Goal: Task Accomplishment & Management: Complete application form

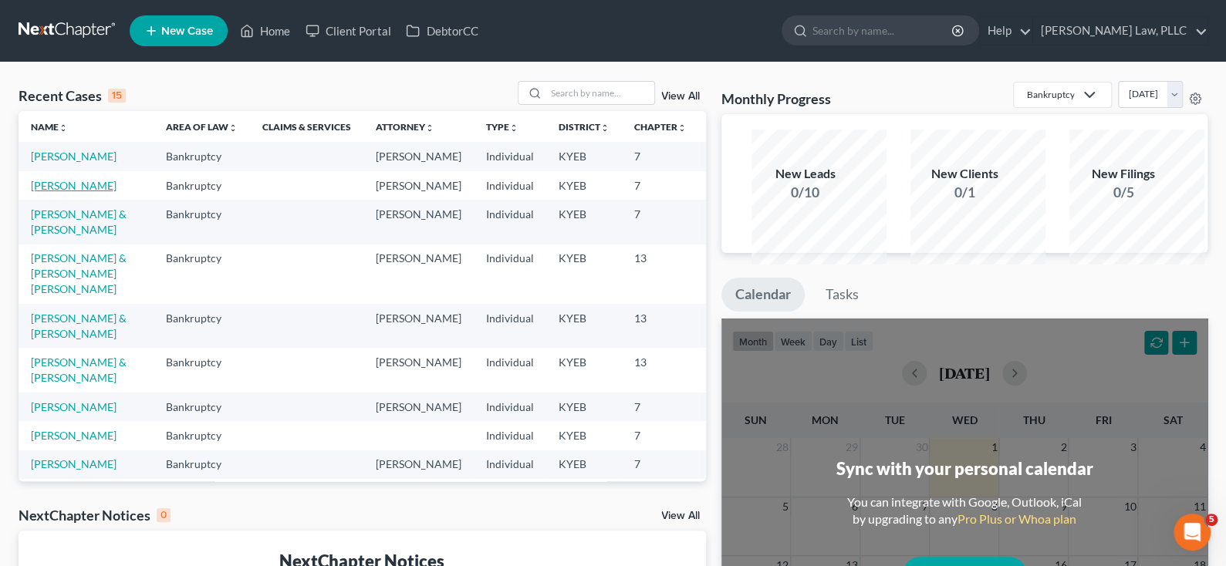
click at [62, 192] on link "[PERSON_NAME]" at bounding box center [74, 185] width 86 height 13
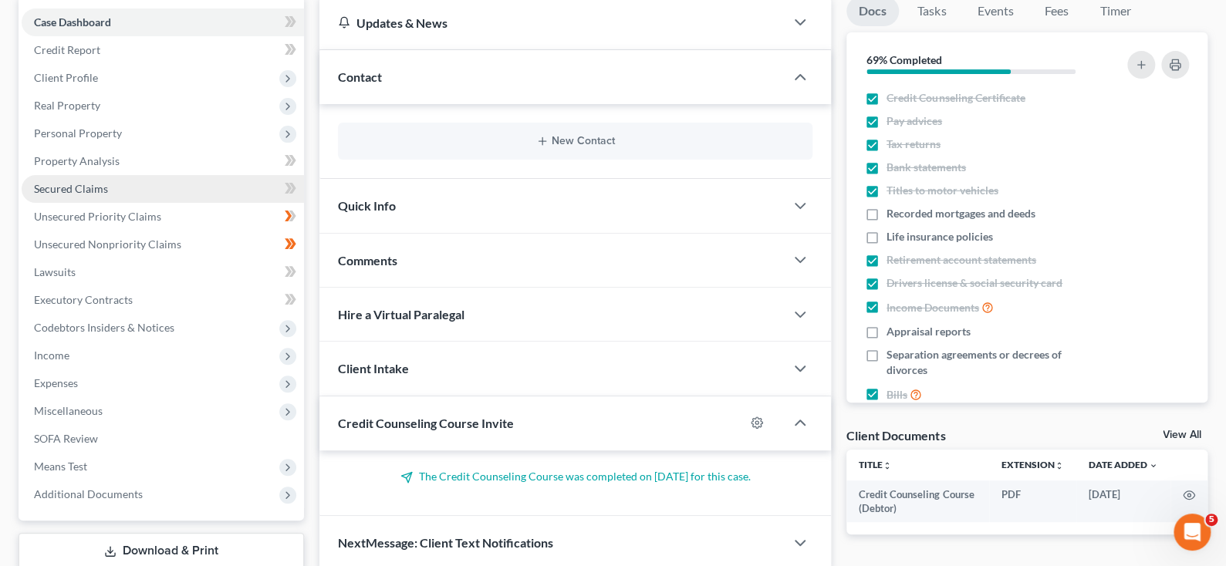
scroll to position [154, 0]
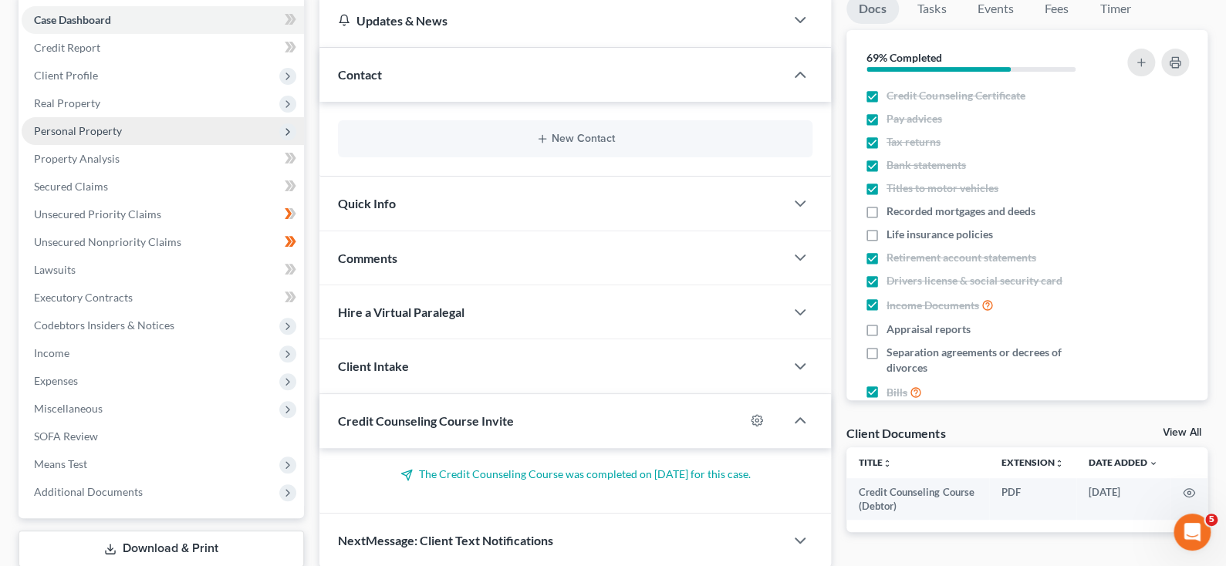
click at [122, 137] on span "Personal Property" at bounding box center [78, 130] width 88 height 13
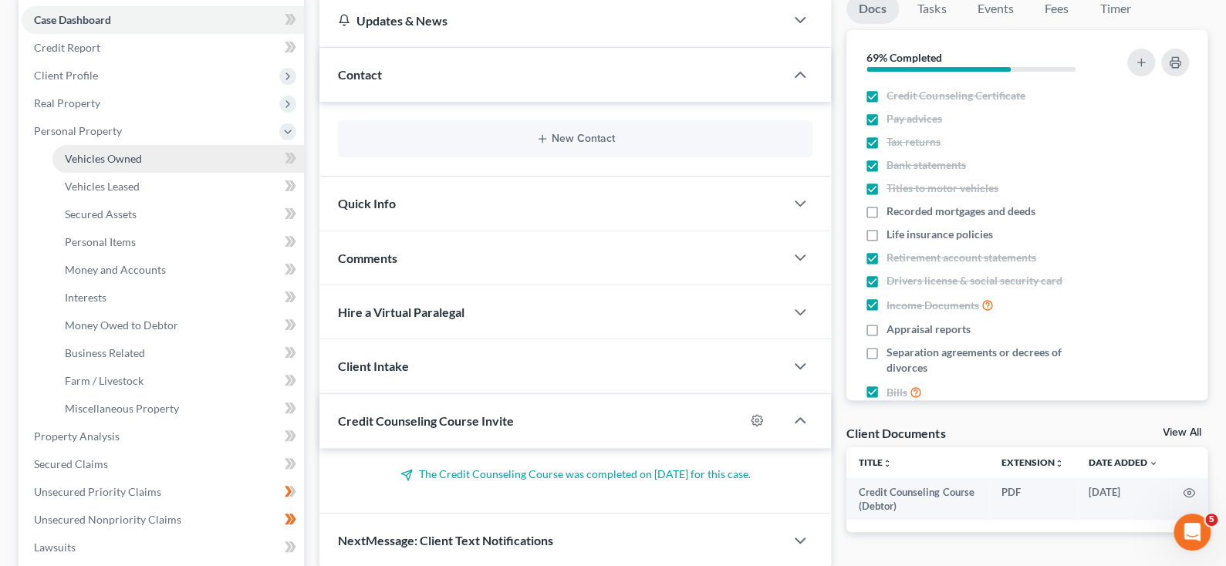
click at [134, 165] on span "Vehicles Owned" at bounding box center [103, 158] width 77 height 13
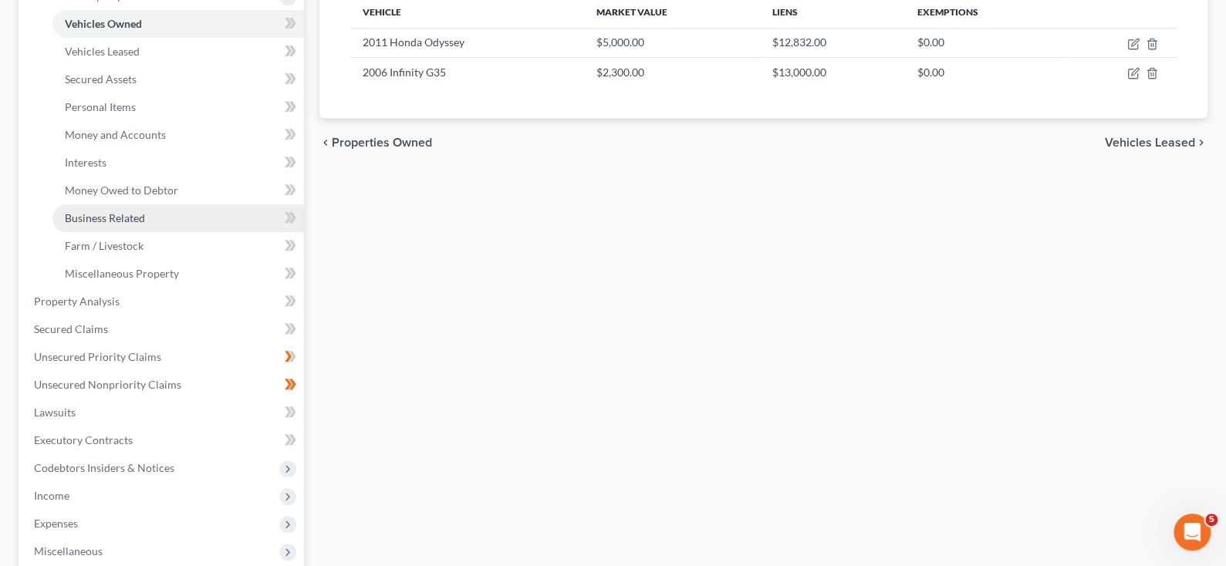
scroll to position [308, 0]
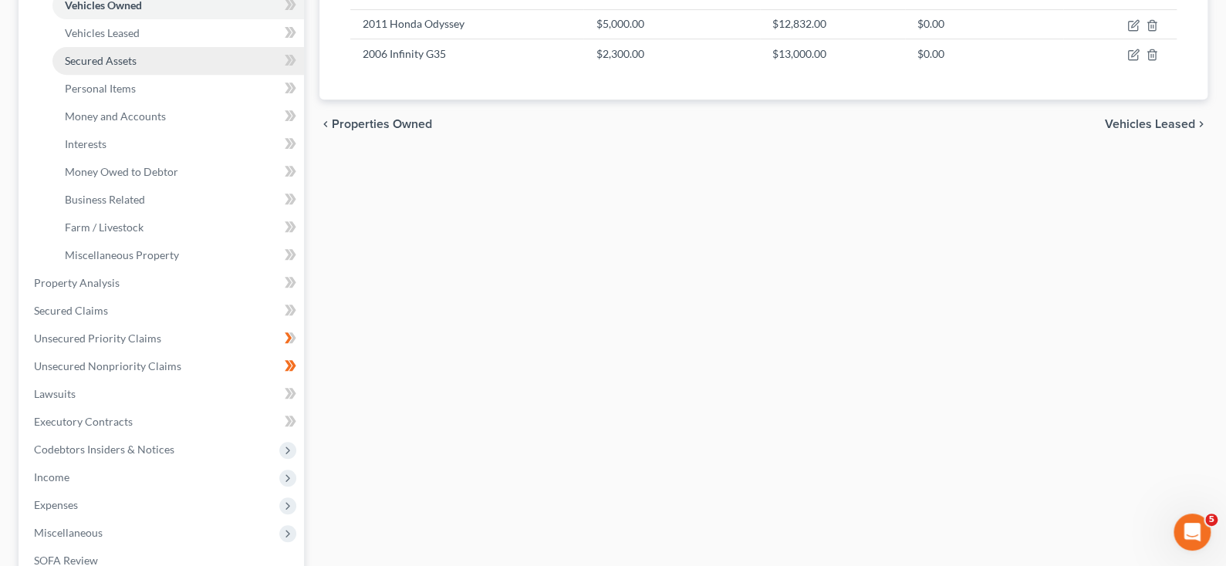
click at [101, 67] on span "Secured Assets" at bounding box center [101, 60] width 72 height 13
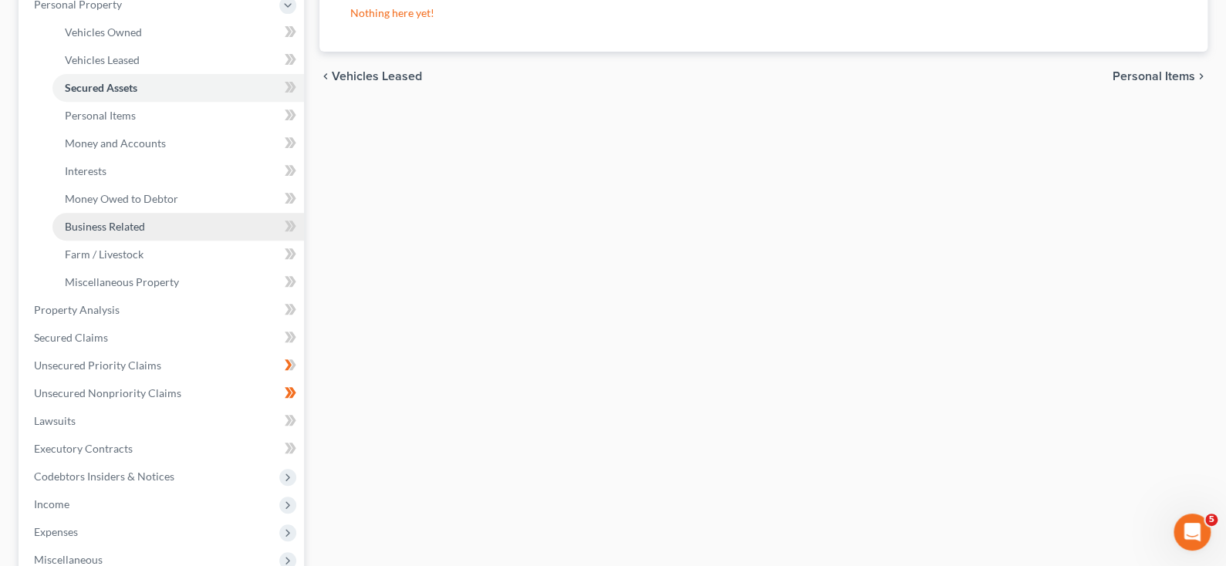
scroll to position [308, 0]
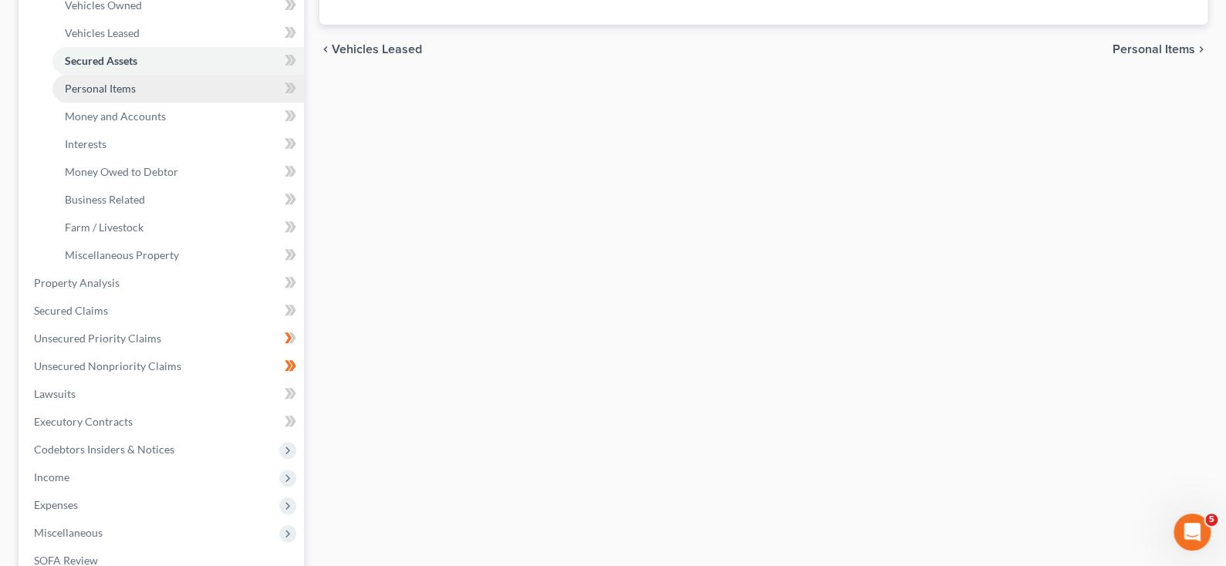
click at [128, 95] on span "Personal Items" at bounding box center [100, 88] width 71 height 13
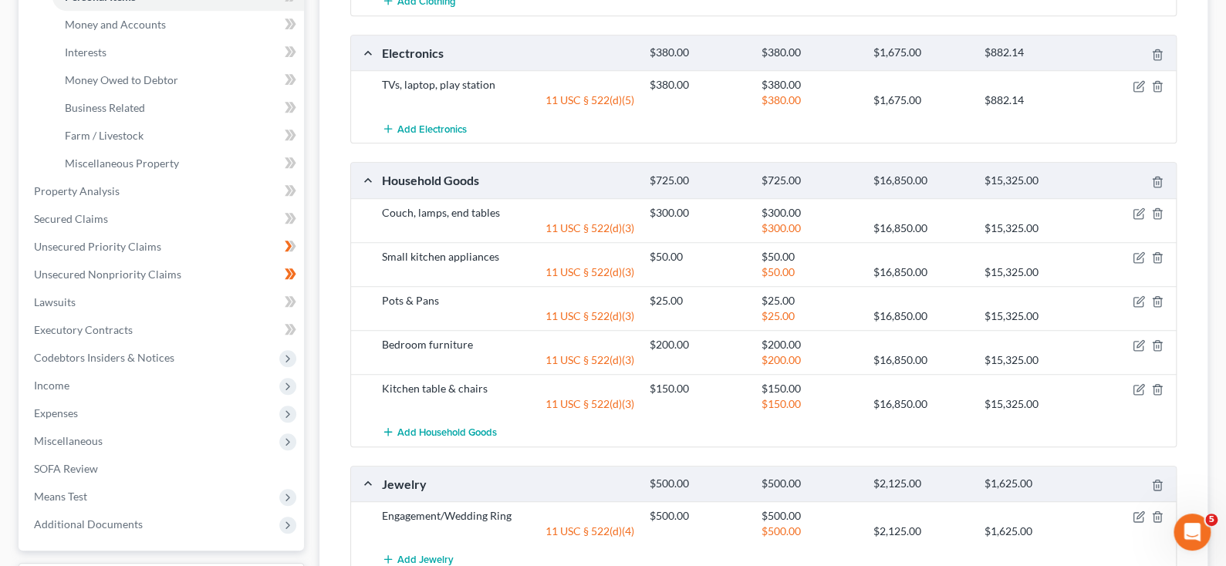
scroll to position [352, 0]
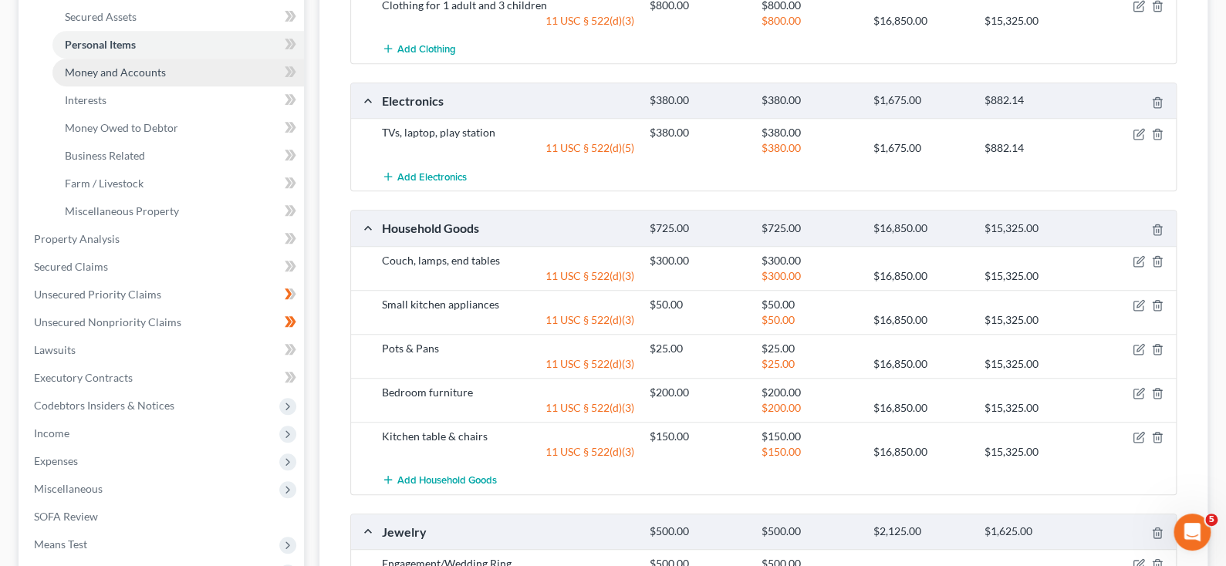
click at [113, 79] on span "Money and Accounts" at bounding box center [115, 72] width 101 height 13
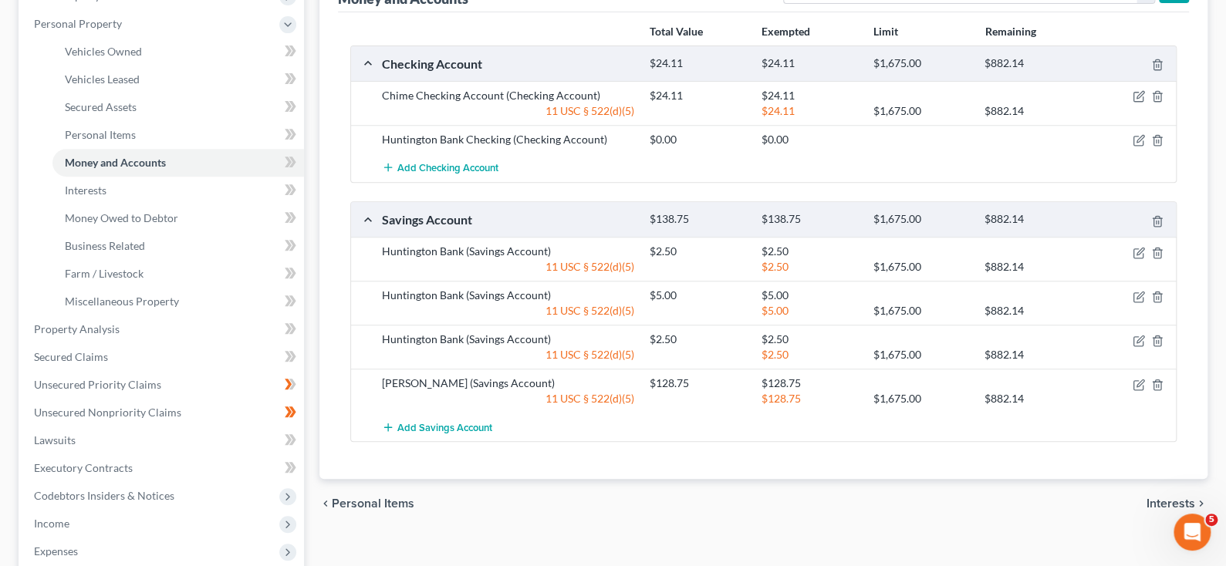
scroll to position [231, 0]
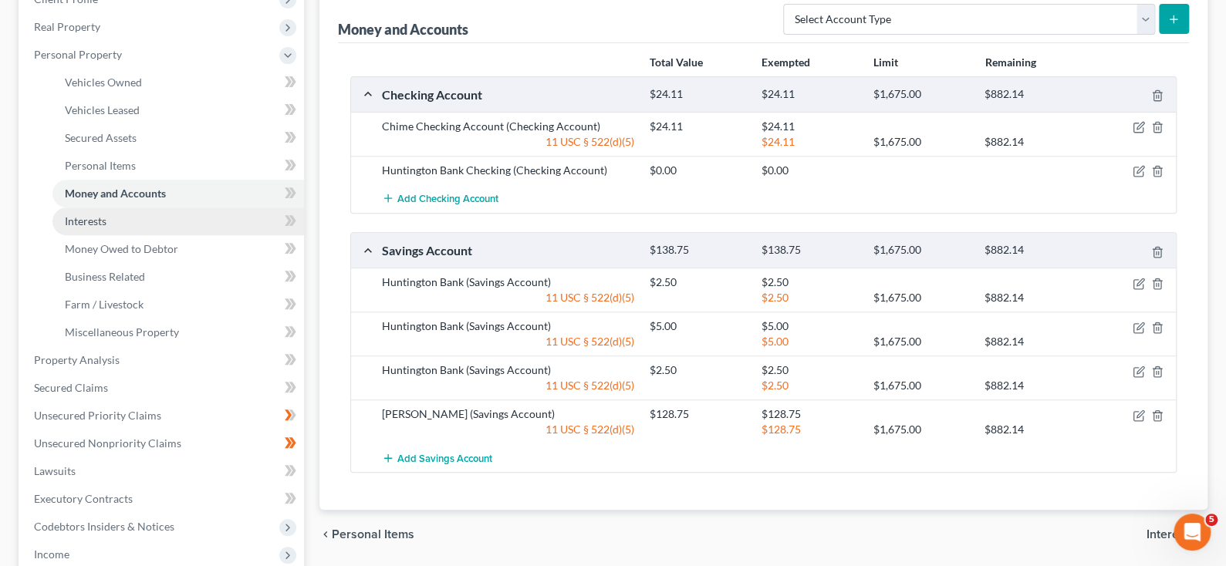
click at [106, 228] on span "Interests" at bounding box center [86, 220] width 42 height 13
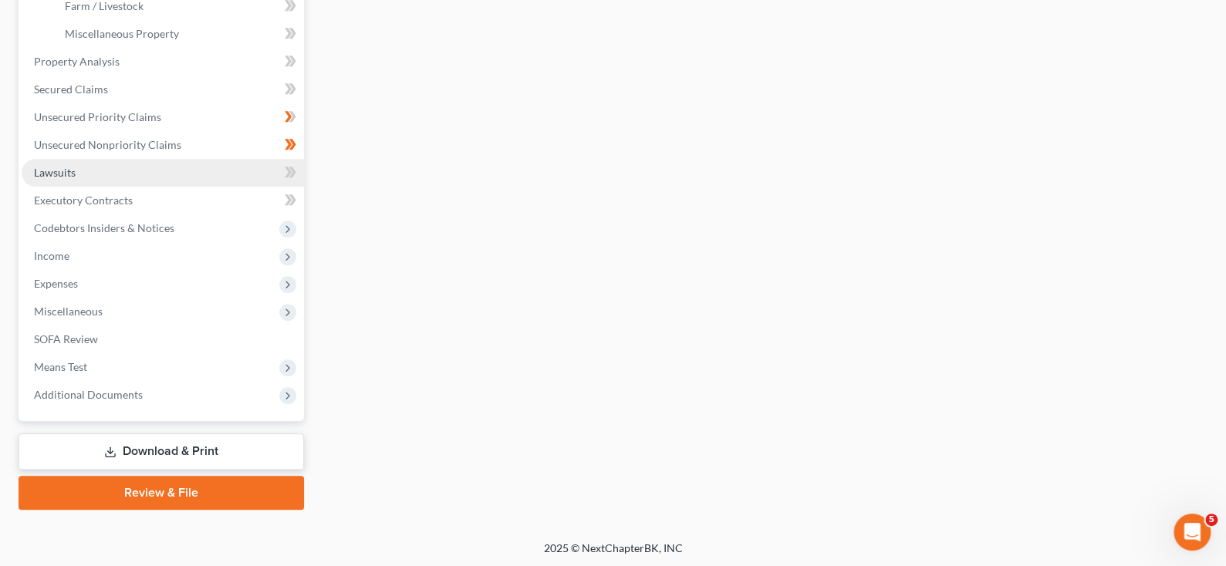
scroll to position [463, 0]
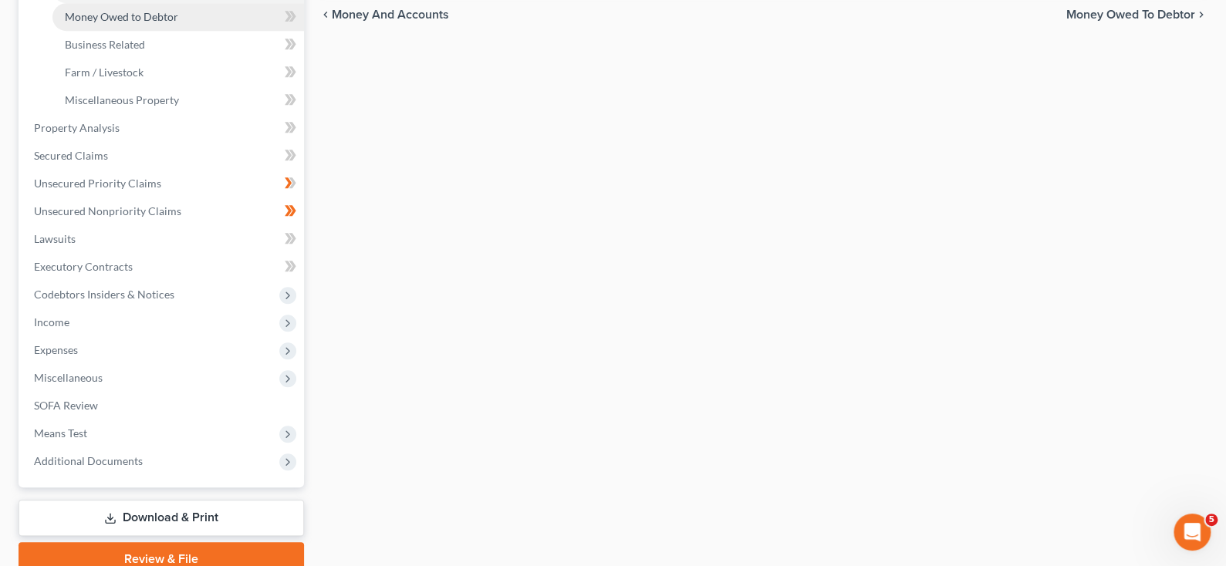
click at [178, 23] on span "Money Owed to Debtor" at bounding box center [121, 16] width 113 height 13
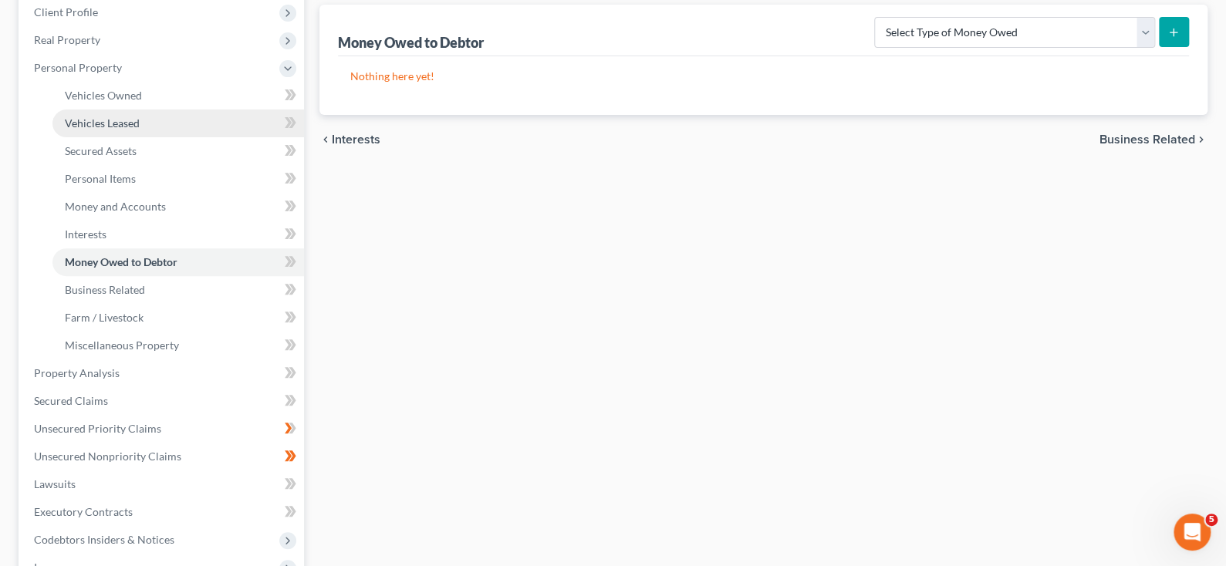
scroll to position [231, 0]
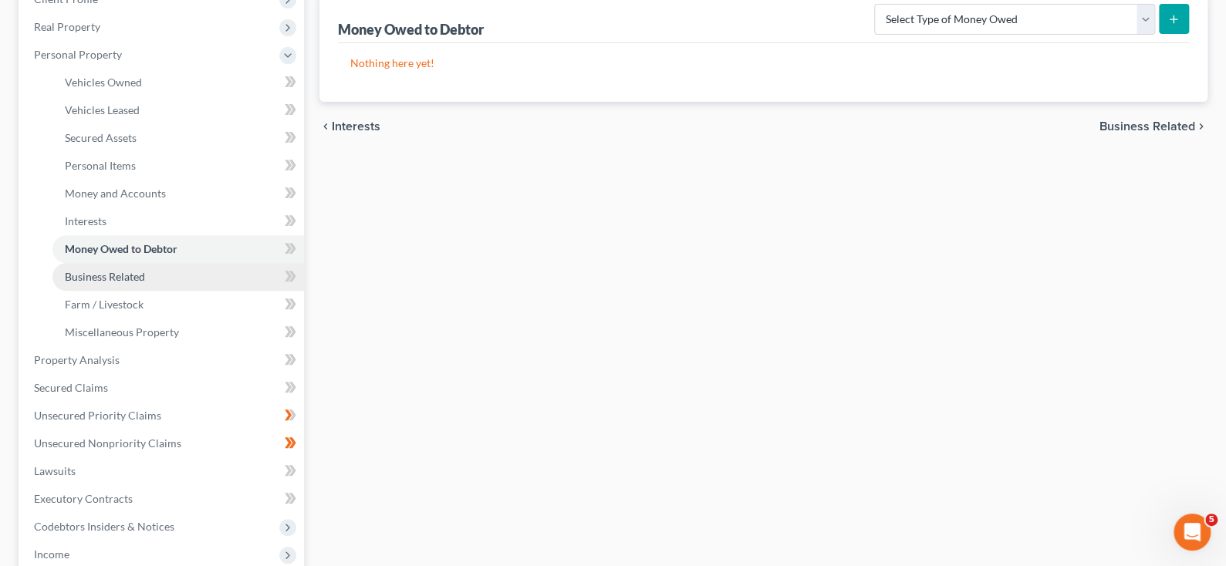
click at [106, 283] on span "Business Related" at bounding box center [105, 276] width 80 height 13
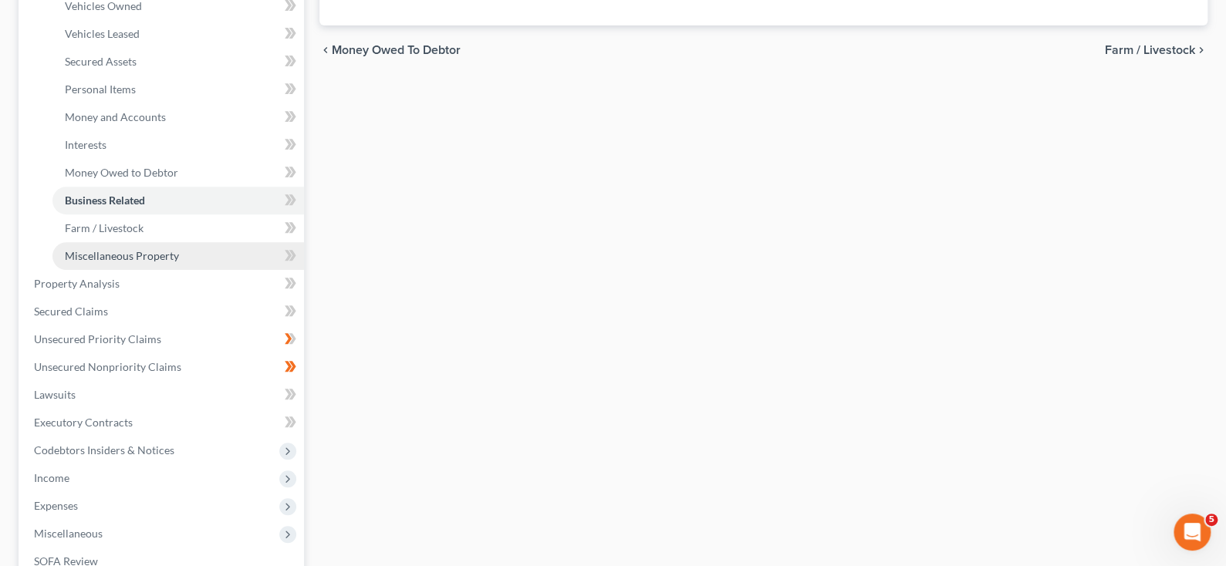
scroll to position [308, 0]
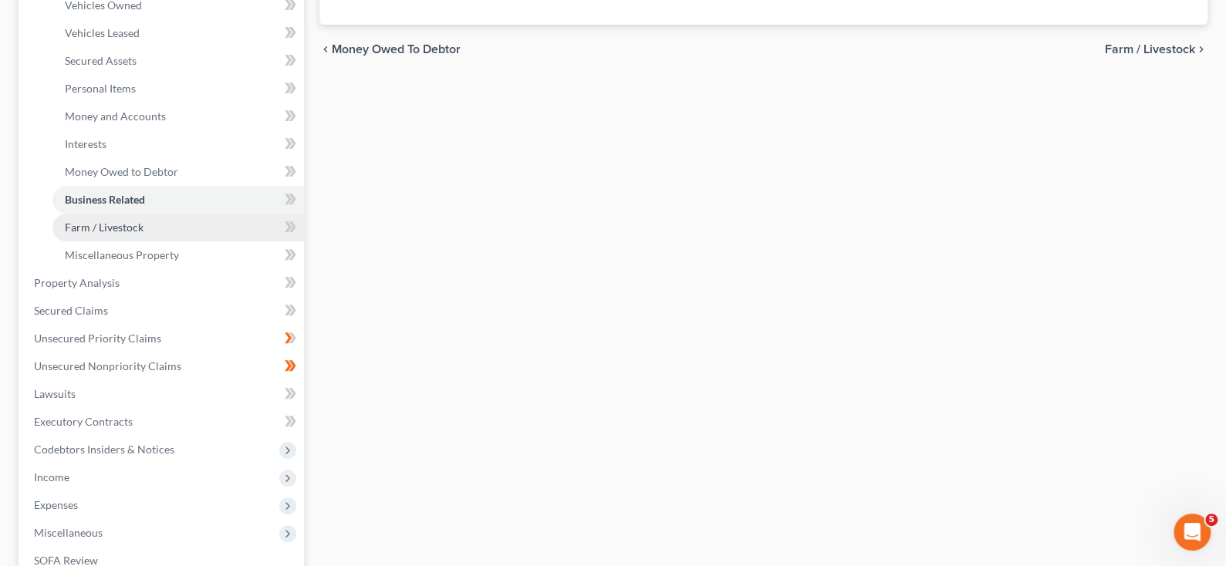
click at [124, 234] on span "Farm / Livestock" at bounding box center [104, 227] width 79 height 13
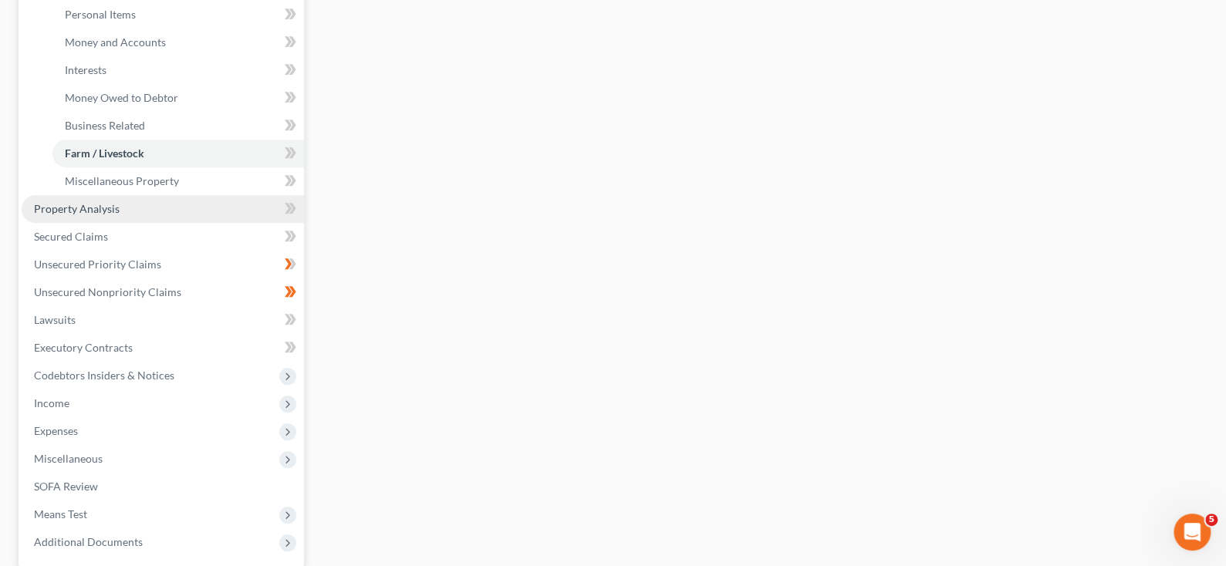
scroll to position [386, 0]
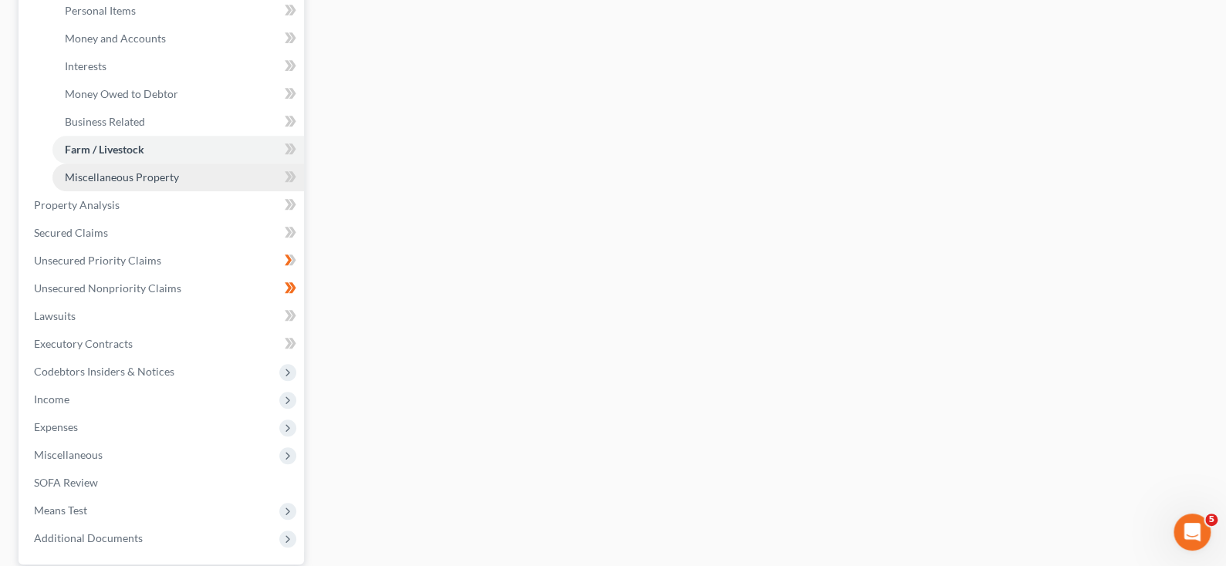
click at [137, 184] on span "Miscellaneous Property" at bounding box center [122, 176] width 114 height 13
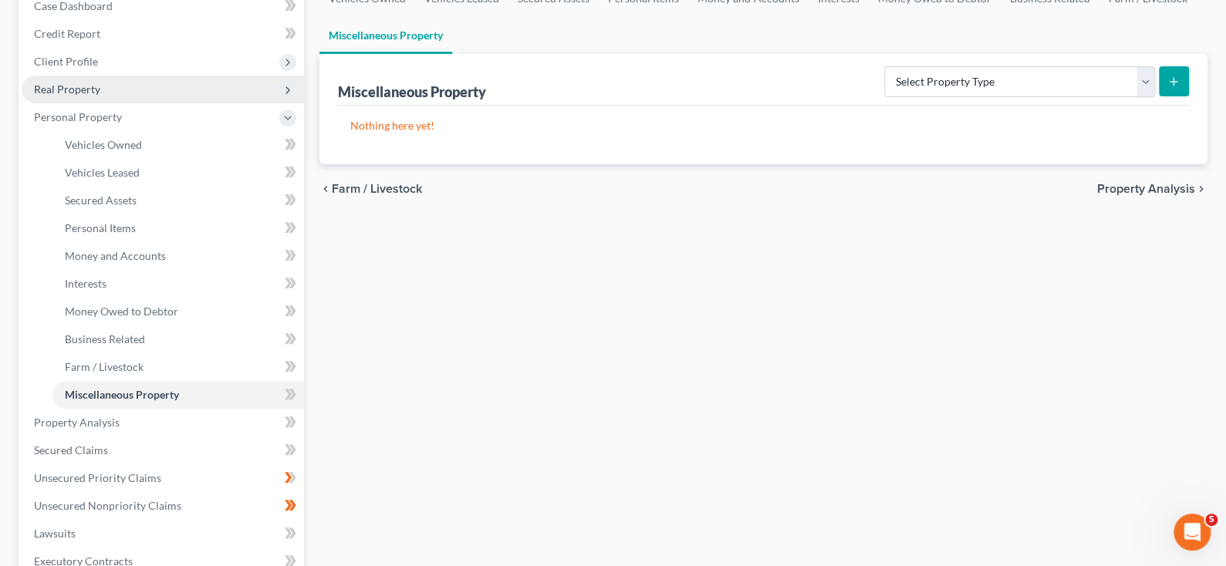
scroll to position [154, 0]
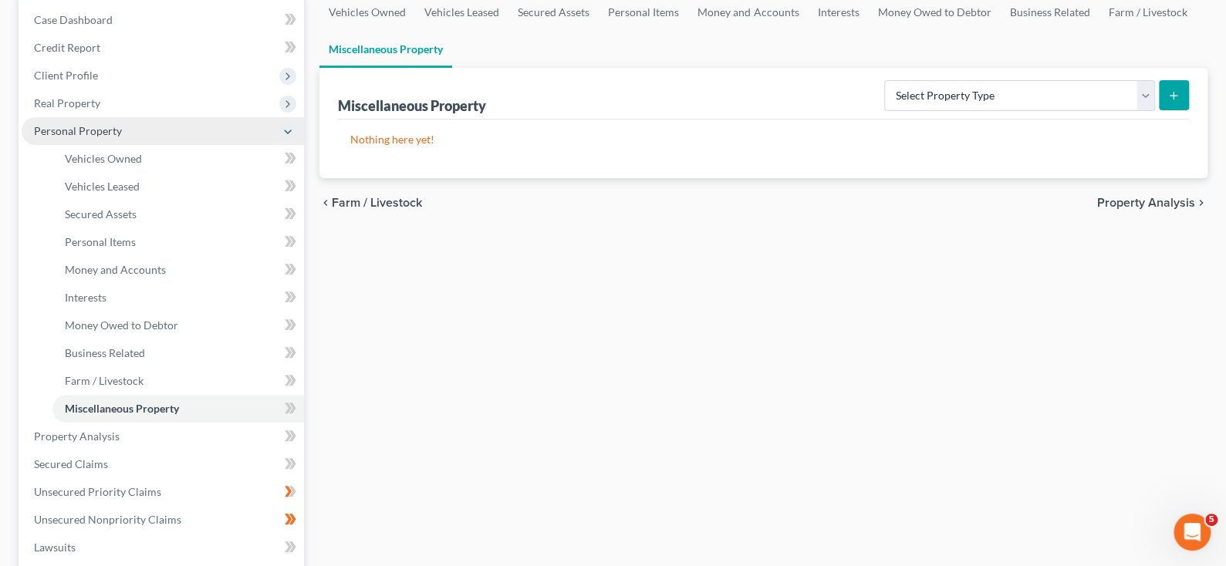
click at [292, 145] on span "Personal Property" at bounding box center [163, 131] width 282 height 28
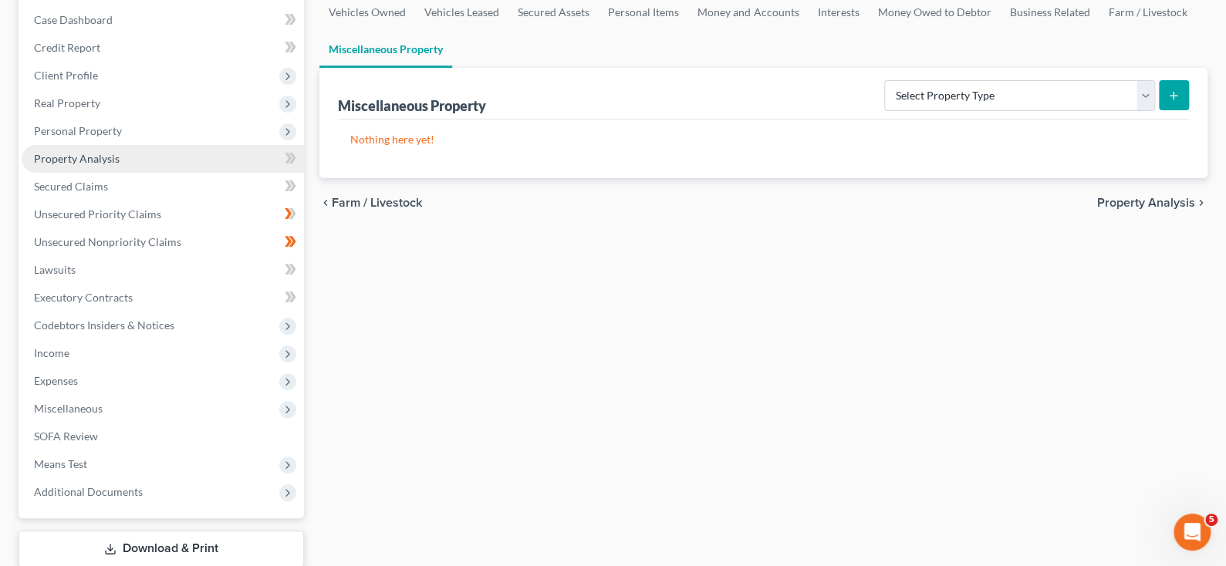
click at [104, 165] on span "Property Analysis" at bounding box center [77, 158] width 86 height 13
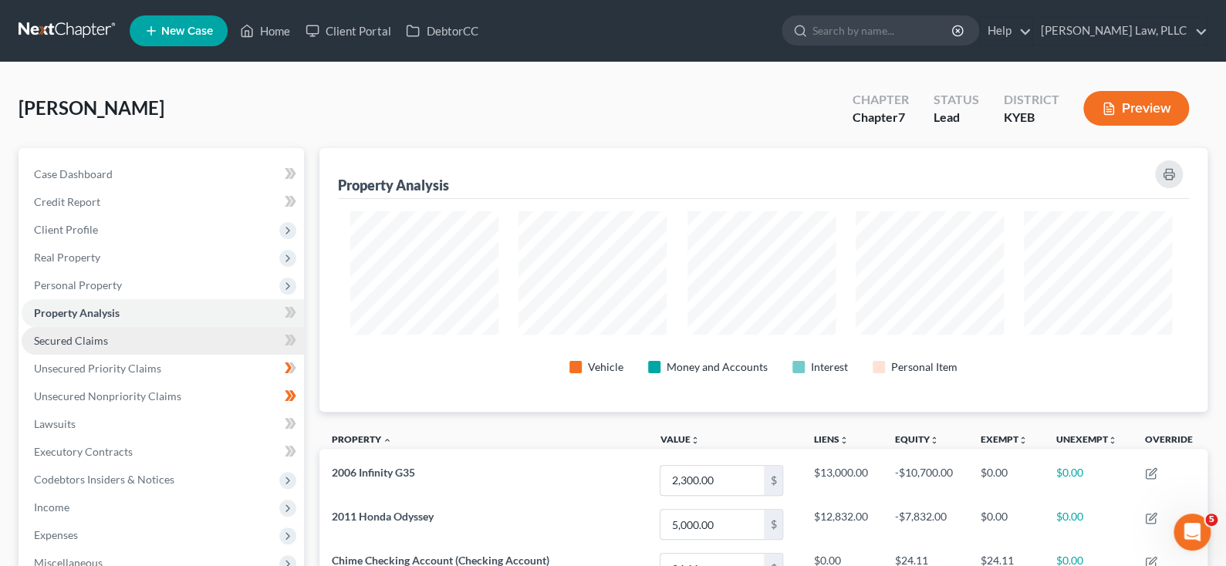
click at [108, 347] on span "Secured Claims" at bounding box center [71, 340] width 74 height 13
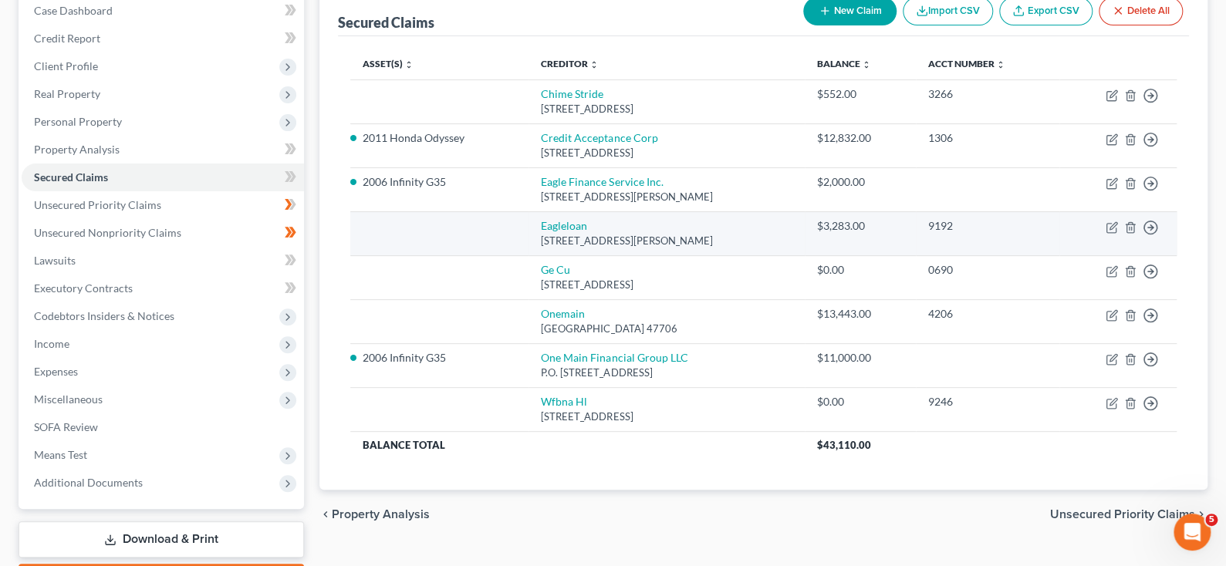
scroll to position [154, 0]
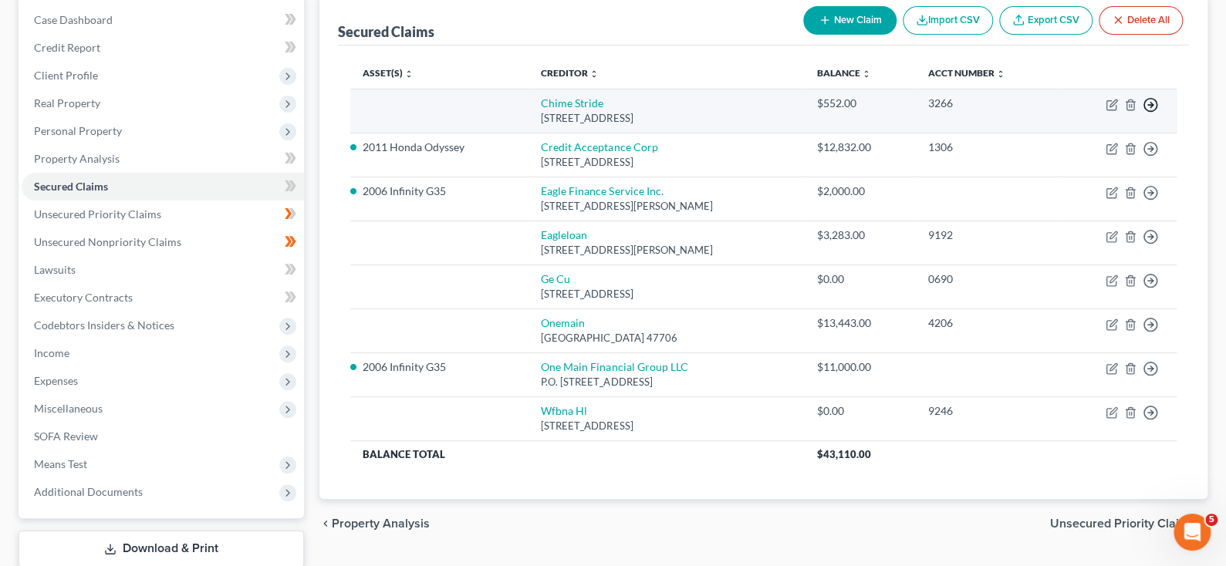
click at [1142, 113] on icon "button" at bounding box center [1149, 104] width 15 height 15
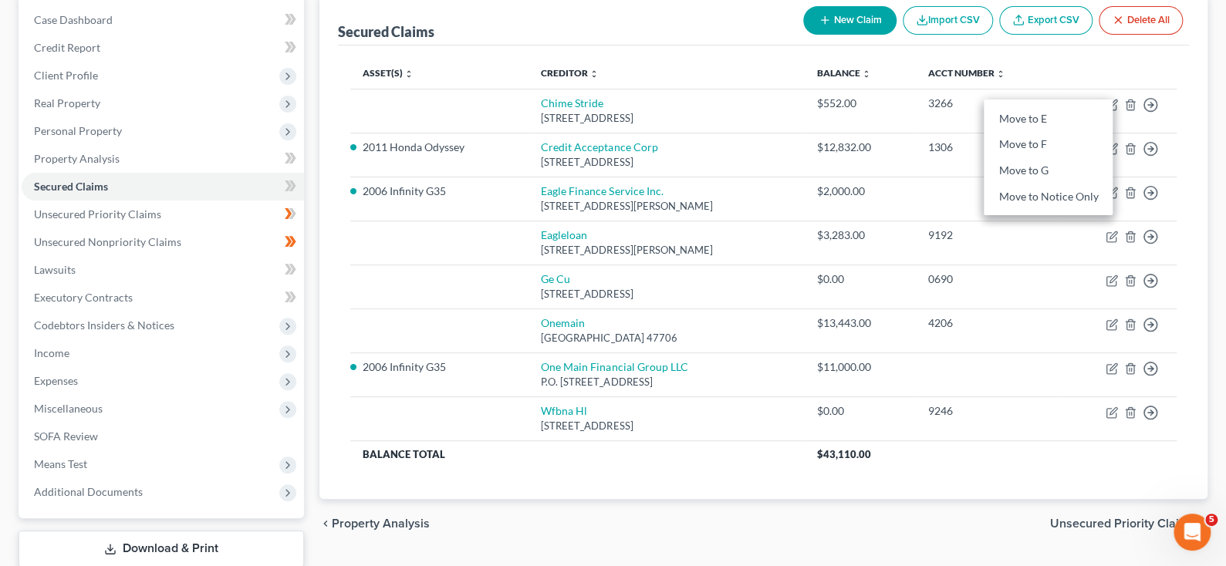
click at [1149, 89] on th at bounding box center [1117, 73] width 117 height 31
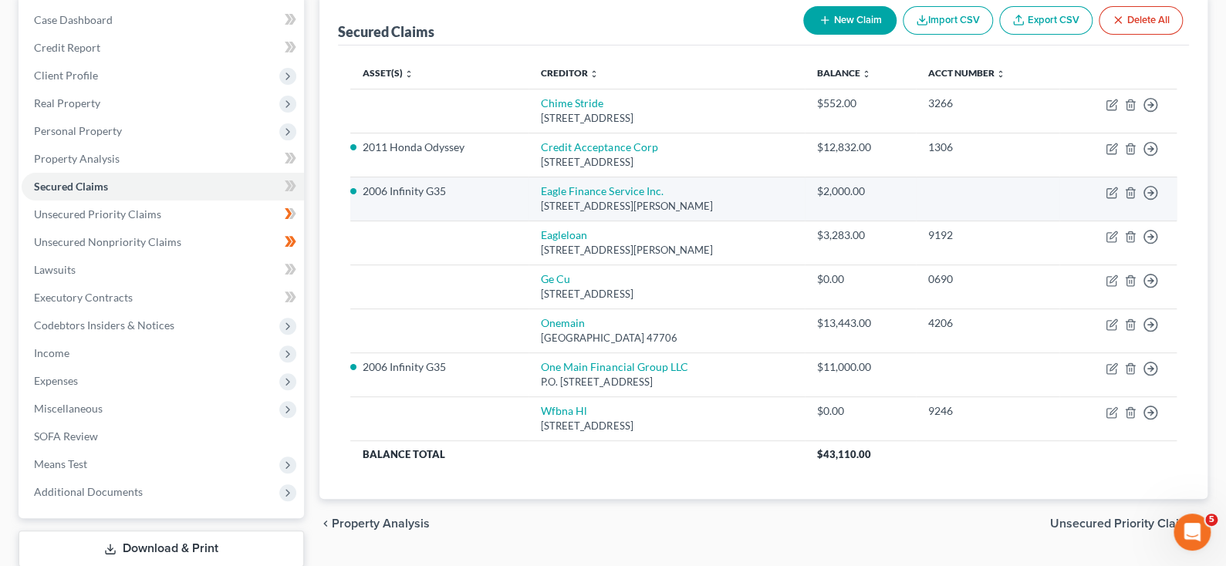
scroll to position [0, 0]
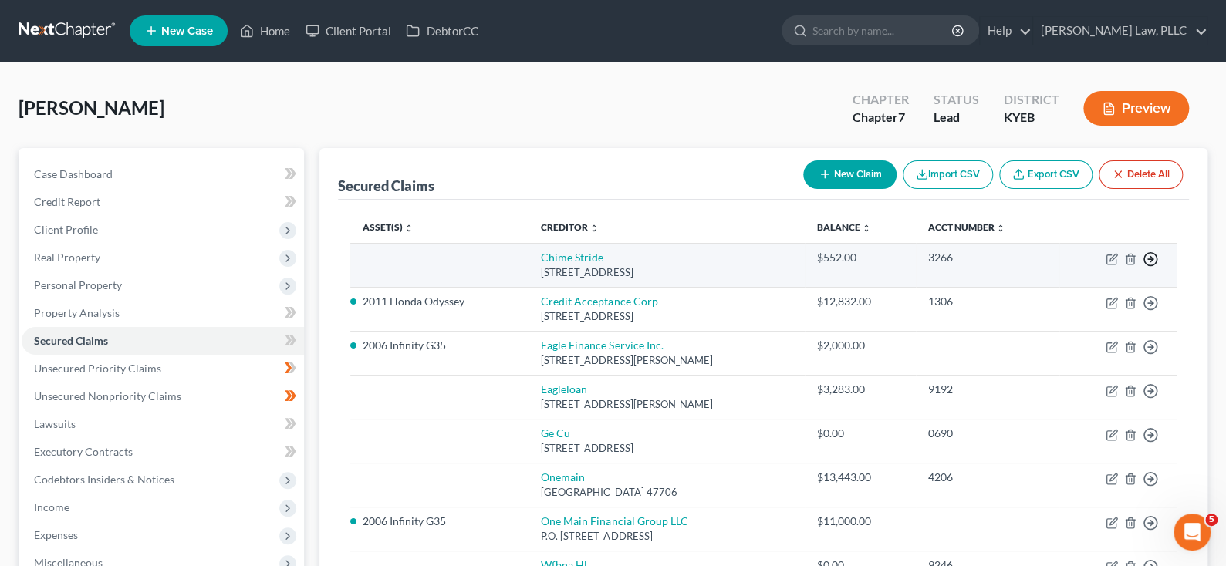
click at [1142, 267] on icon "button" at bounding box center [1149, 258] width 15 height 15
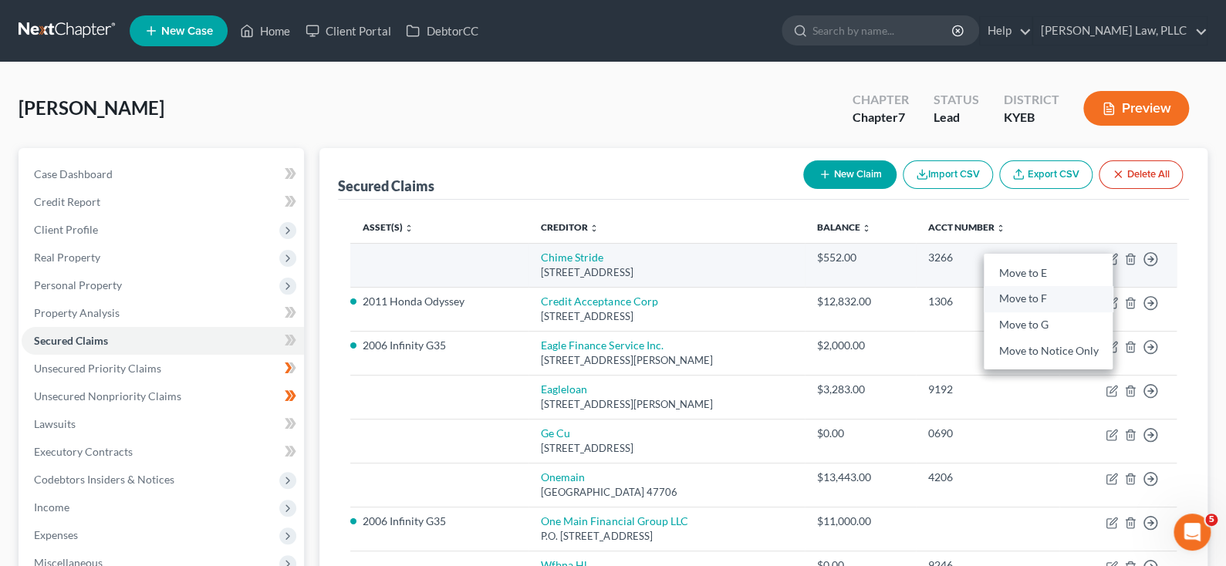
click at [994, 312] on link "Move to F" at bounding box center [1048, 299] width 129 height 26
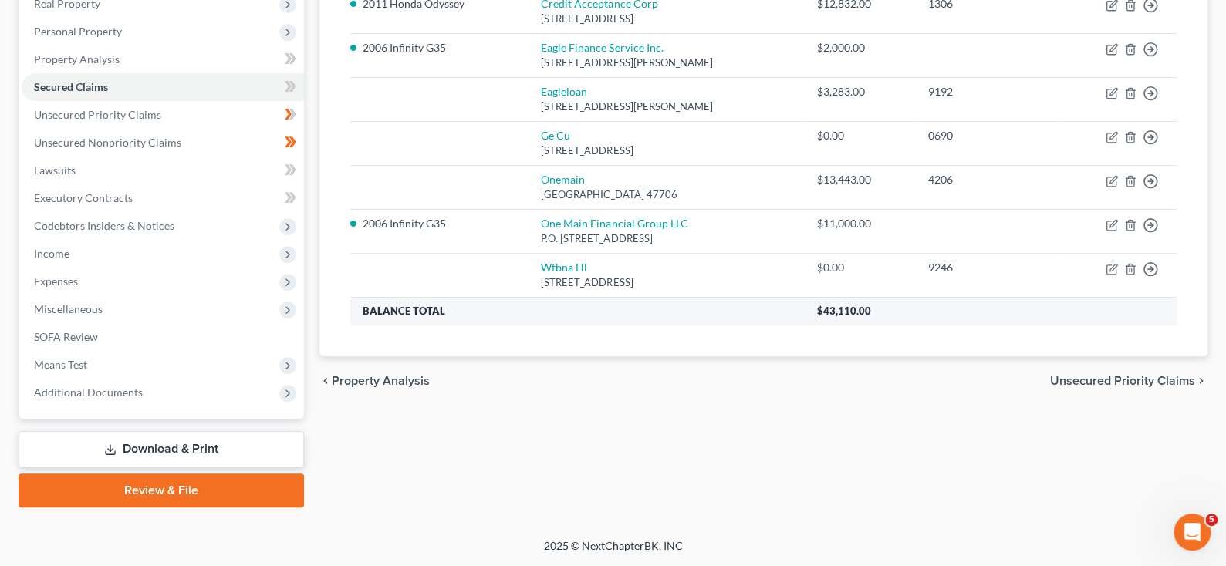
scroll to position [386, 0]
click at [1163, 387] on span "Unsecured Priority Claims" at bounding box center [1122, 381] width 145 height 12
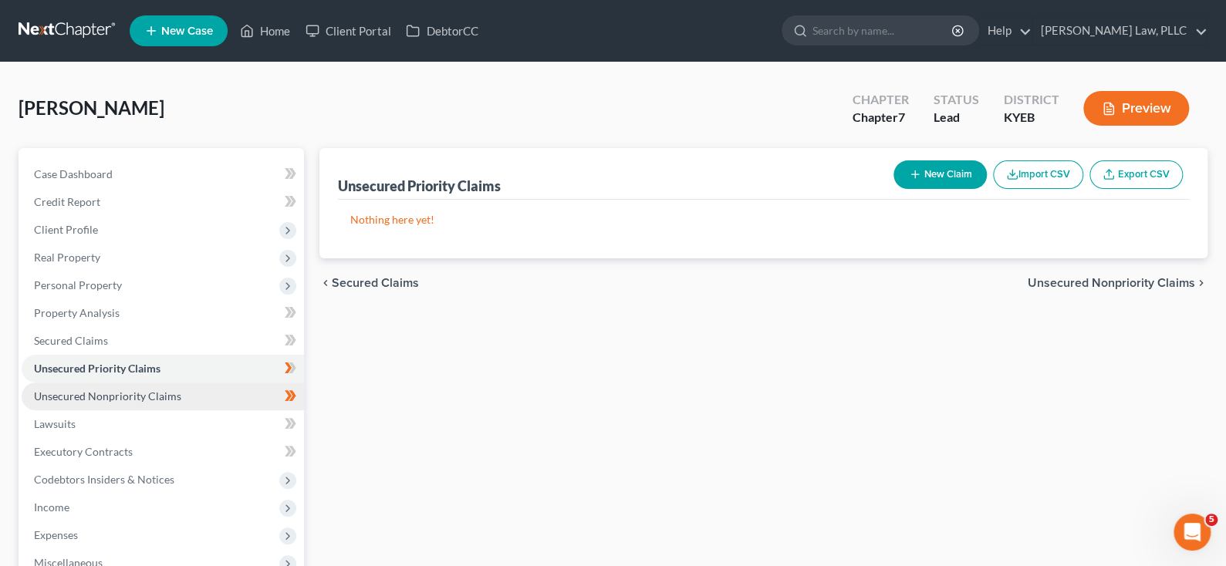
click at [124, 403] on span "Unsecured Nonpriority Claims" at bounding box center [107, 396] width 147 height 13
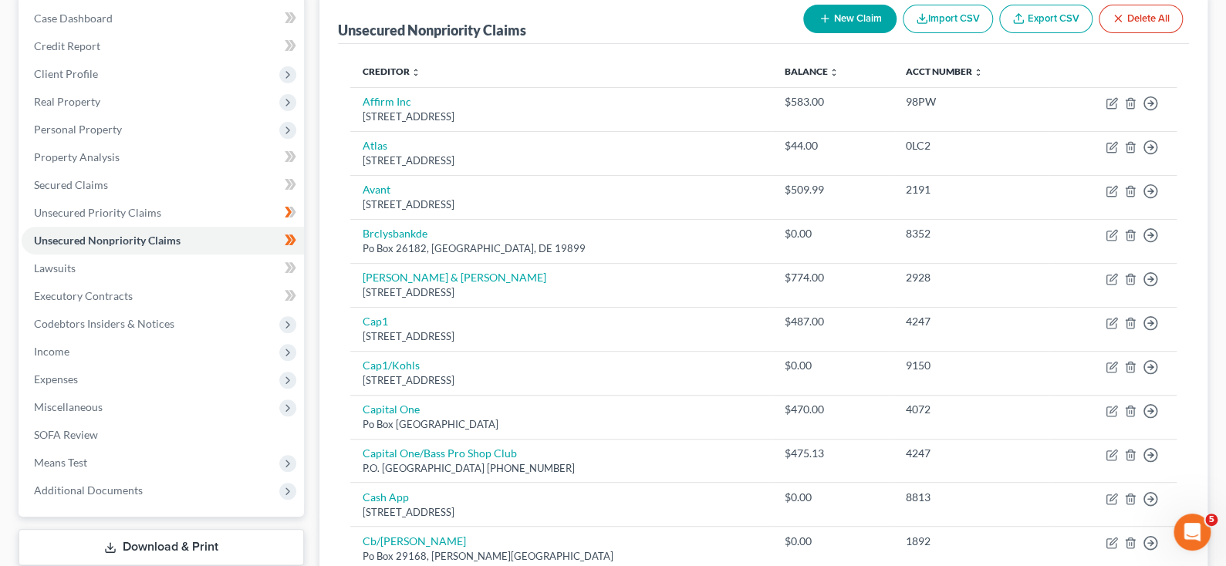
scroll to position [231, 0]
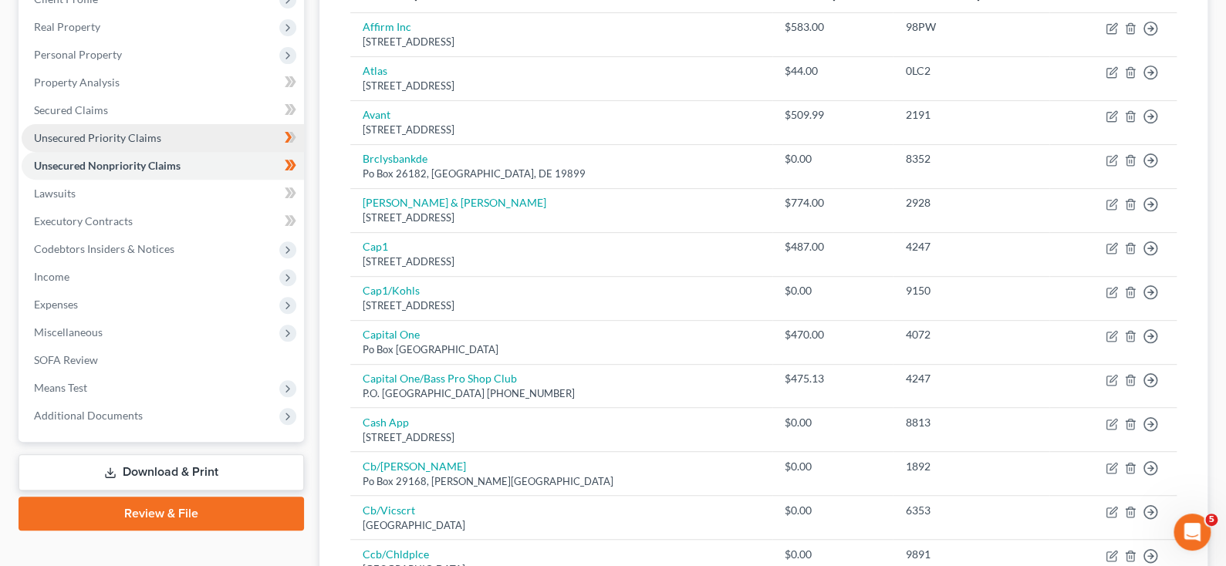
click at [138, 144] on span "Unsecured Priority Claims" at bounding box center [97, 137] width 127 height 13
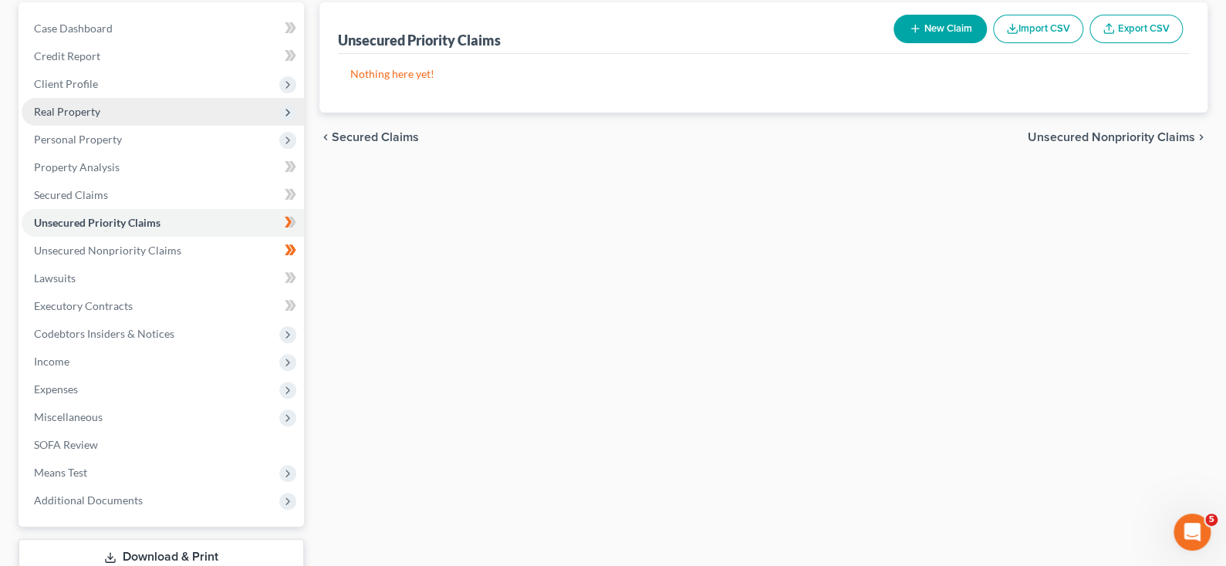
scroll to position [154, 0]
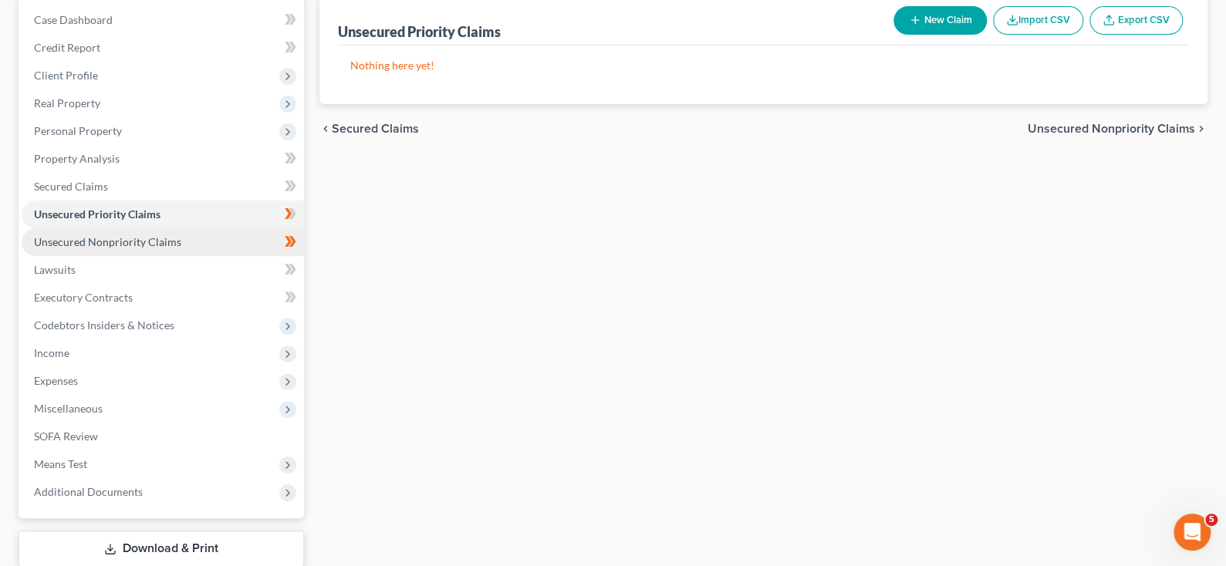
click at [114, 248] on span "Unsecured Nonpriority Claims" at bounding box center [107, 241] width 147 height 13
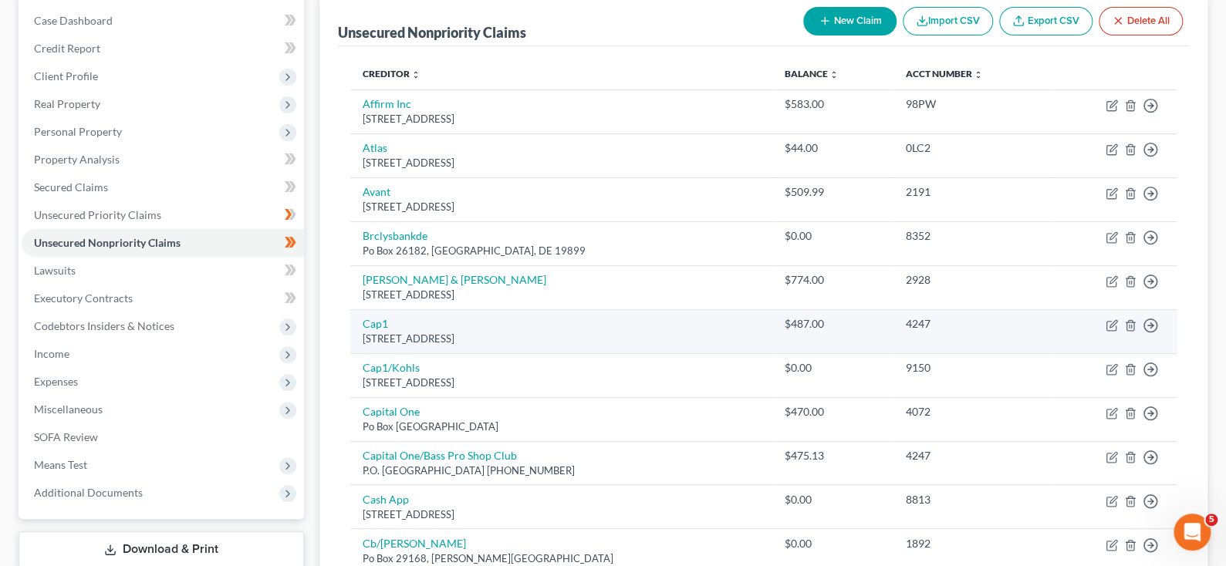
scroll to position [154, 0]
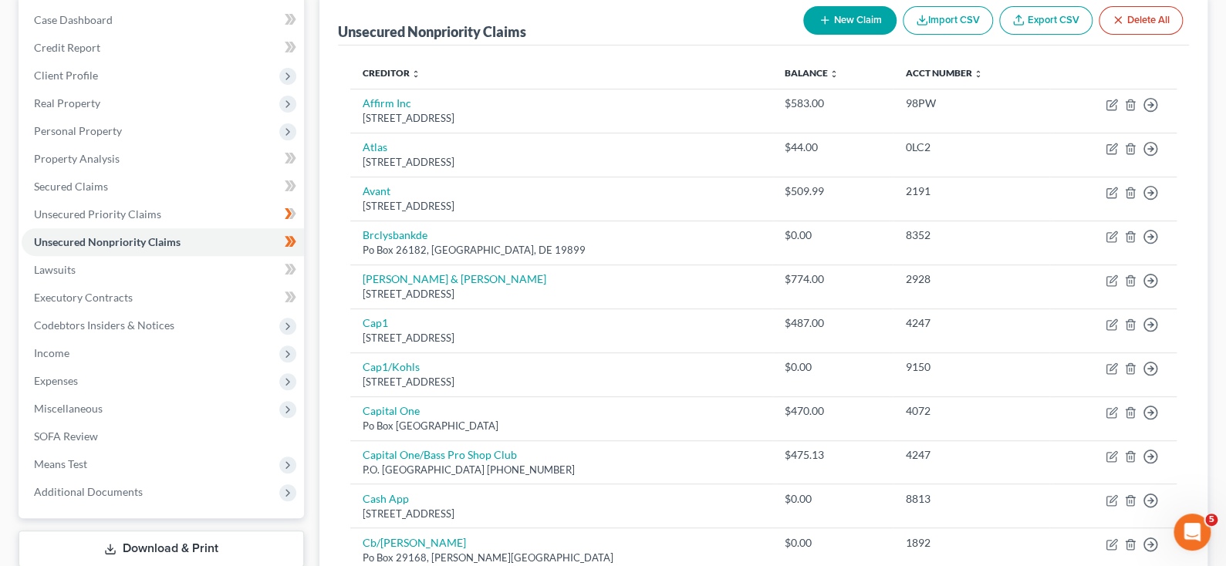
click at [803, 35] on button "New Claim" at bounding box center [849, 20] width 93 height 29
select select "0"
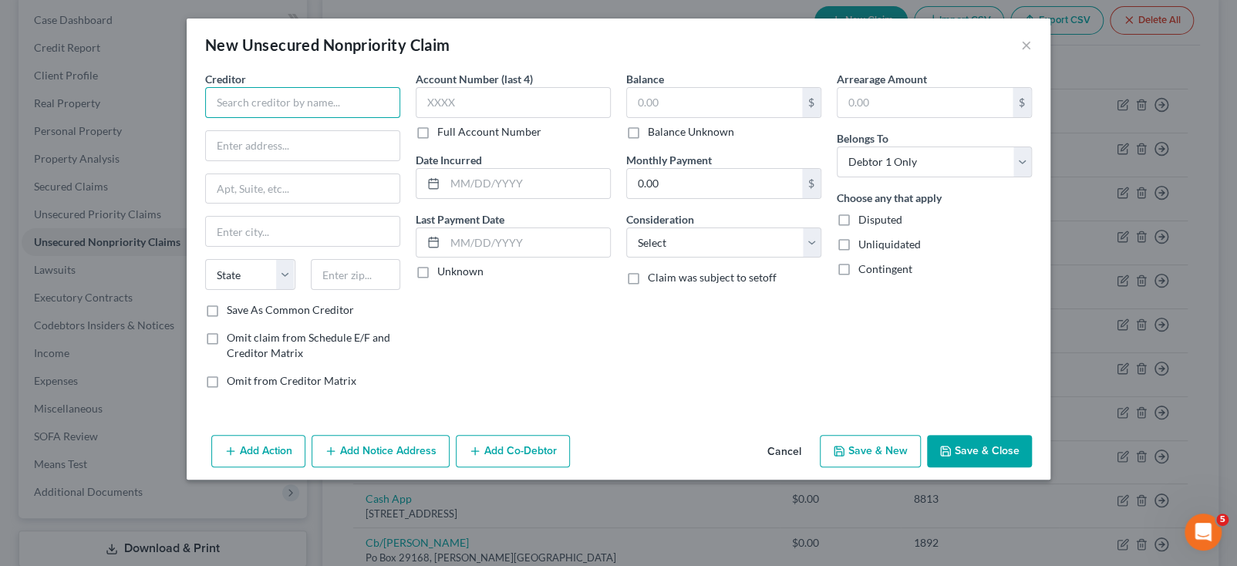
click at [205, 118] on input "text" at bounding box center [302, 102] width 195 height 31
click at [1032, 54] on button "×" at bounding box center [1026, 44] width 11 height 19
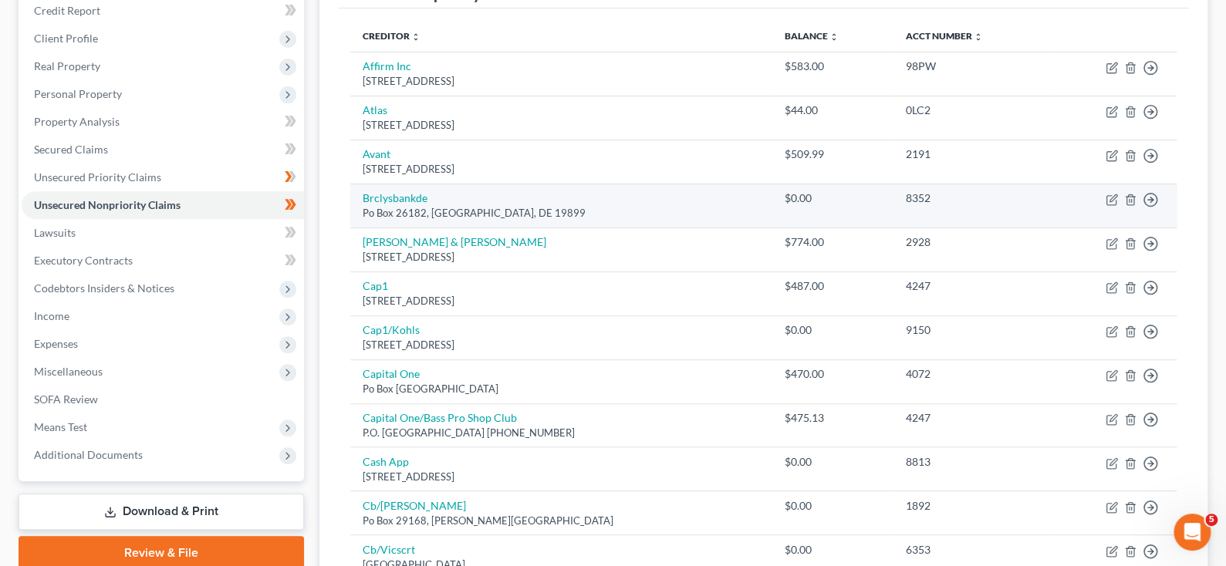
scroll to position [308, 0]
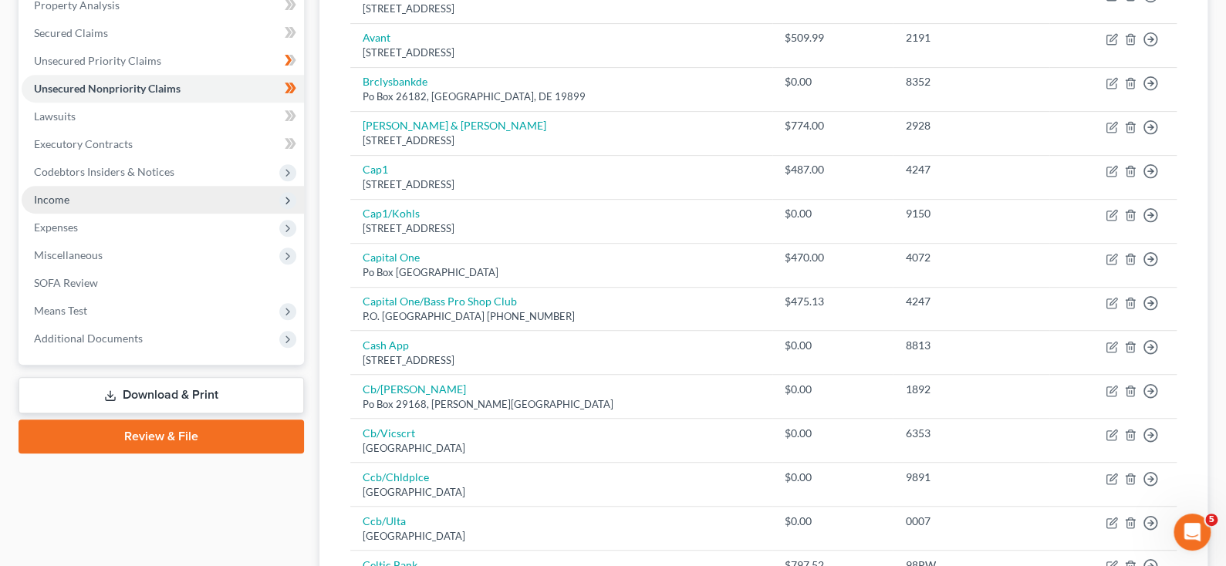
click at [62, 206] on span "Income" at bounding box center [51, 199] width 35 height 13
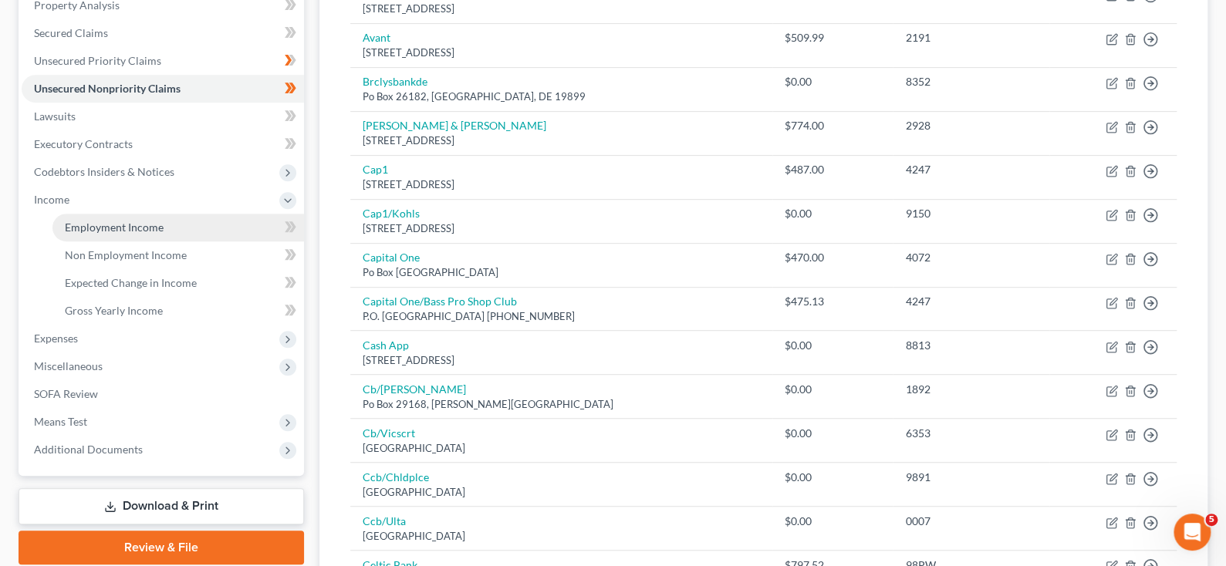
click at [161, 234] on span "Employment Income" at bounding box center [114, 227] width 99 height 13
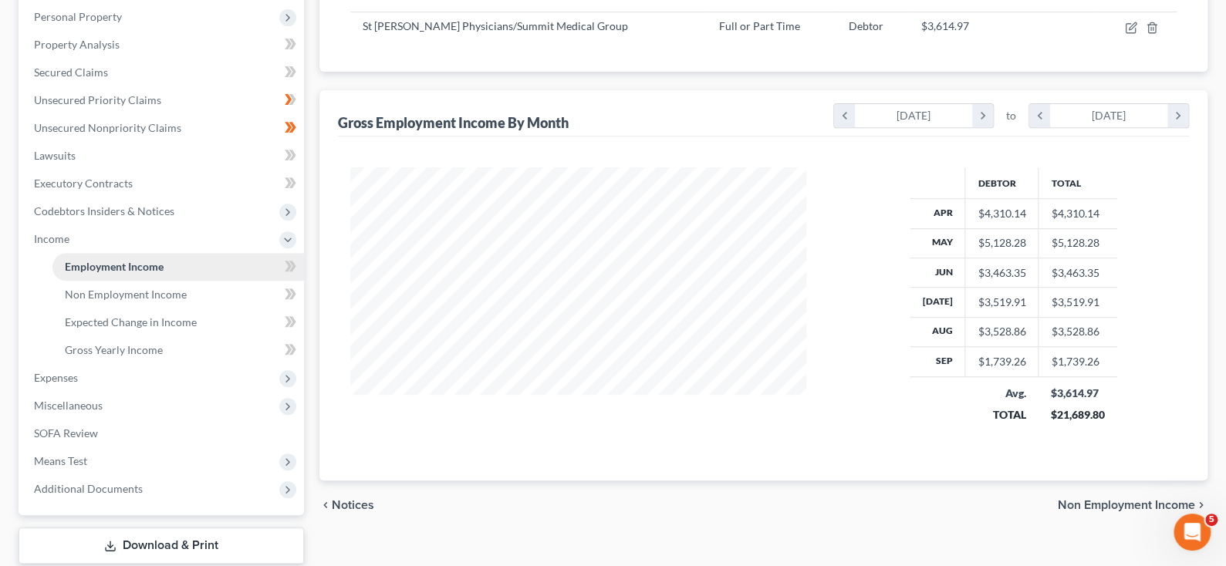
scroll to position [231, 0]
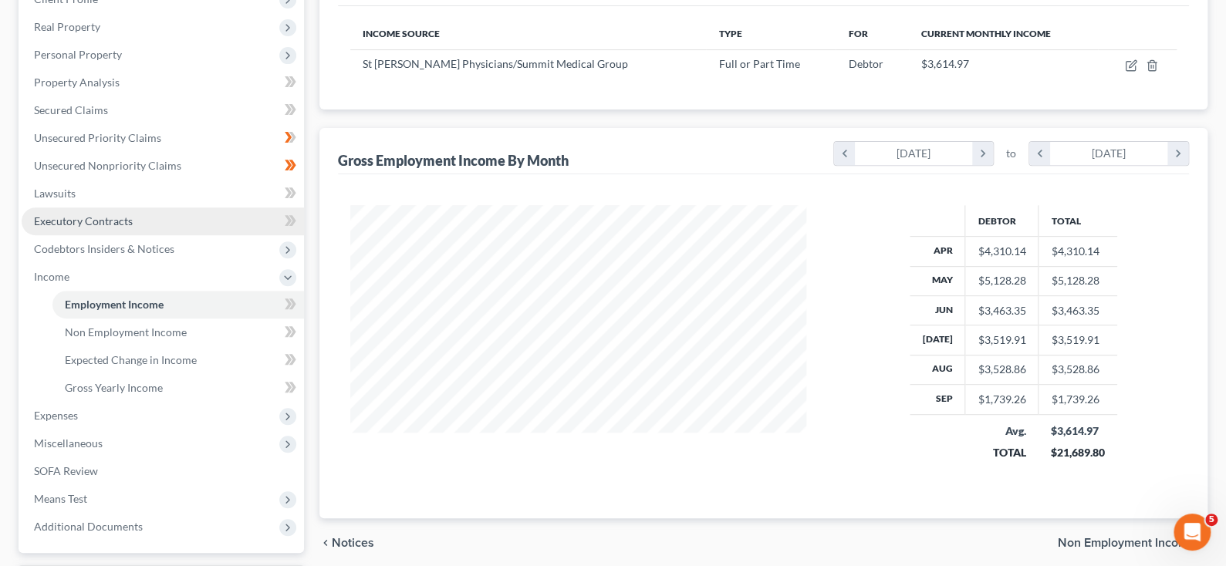
click at [199, 235] on link "Executory Contracts" at bounding box center [163, 222] width 282 height 28
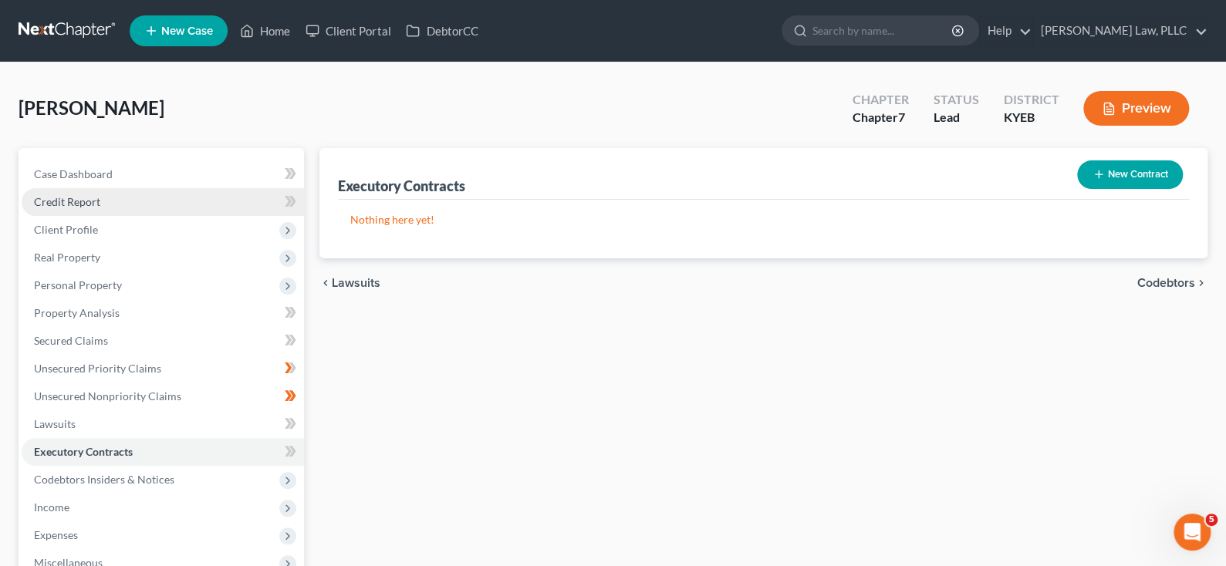
click at [186, 216] on link "Credit Report" at bounding box center [163, 202] width 282 height 28
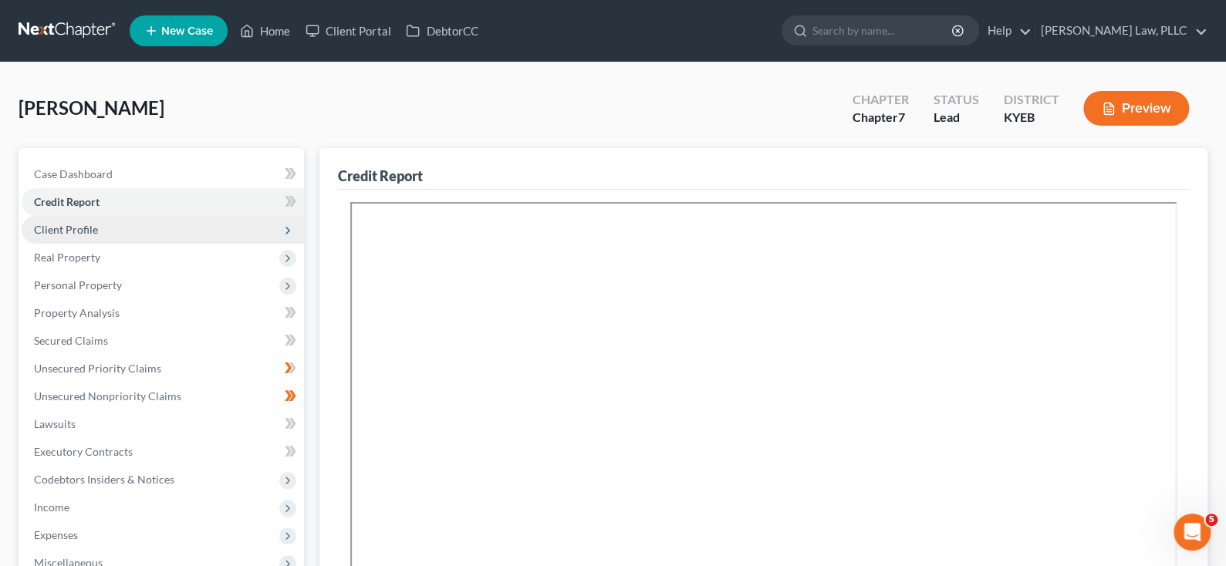
click at [96, 236] on span "Client Profile" at bounding box center [66, 229] width 64 height 13
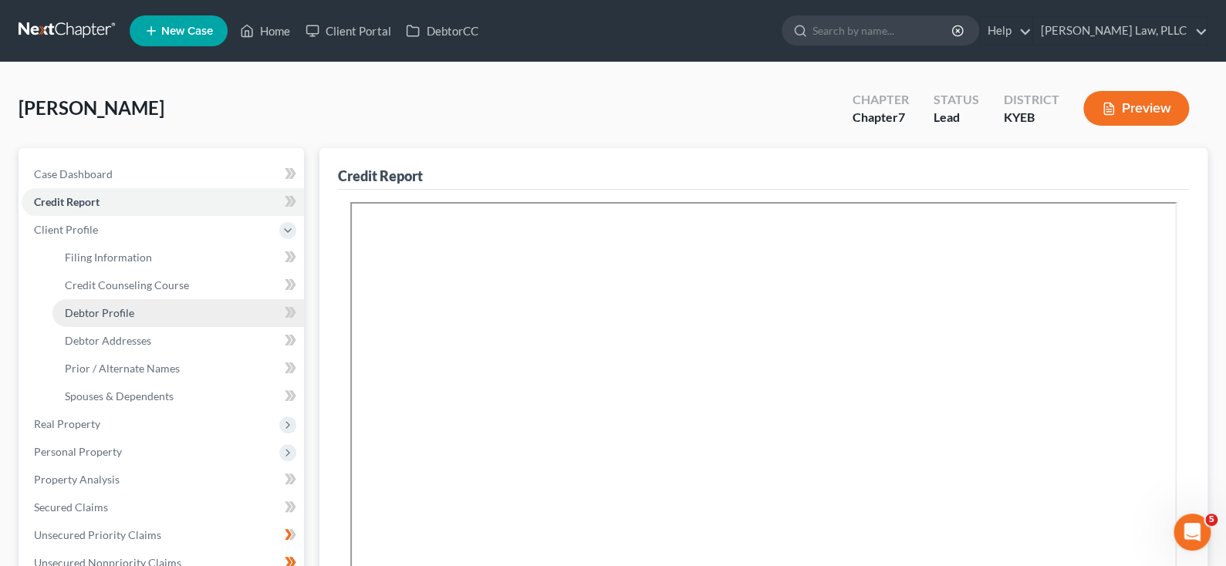
click at [134, 319] on span "Debtor Profile" at bounding box center [99, 312] width 69 height 13
select select "0"
select select "3"
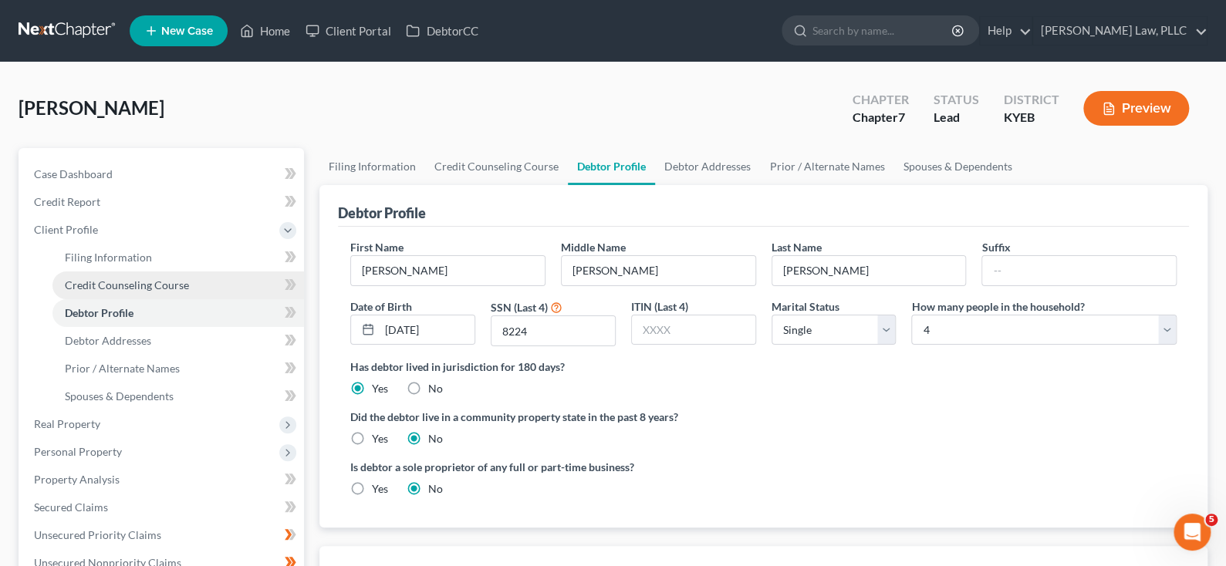
click at [179, 292] on span "Credit Counseling Course" at bounding box center [127, 284] width 124 height 13
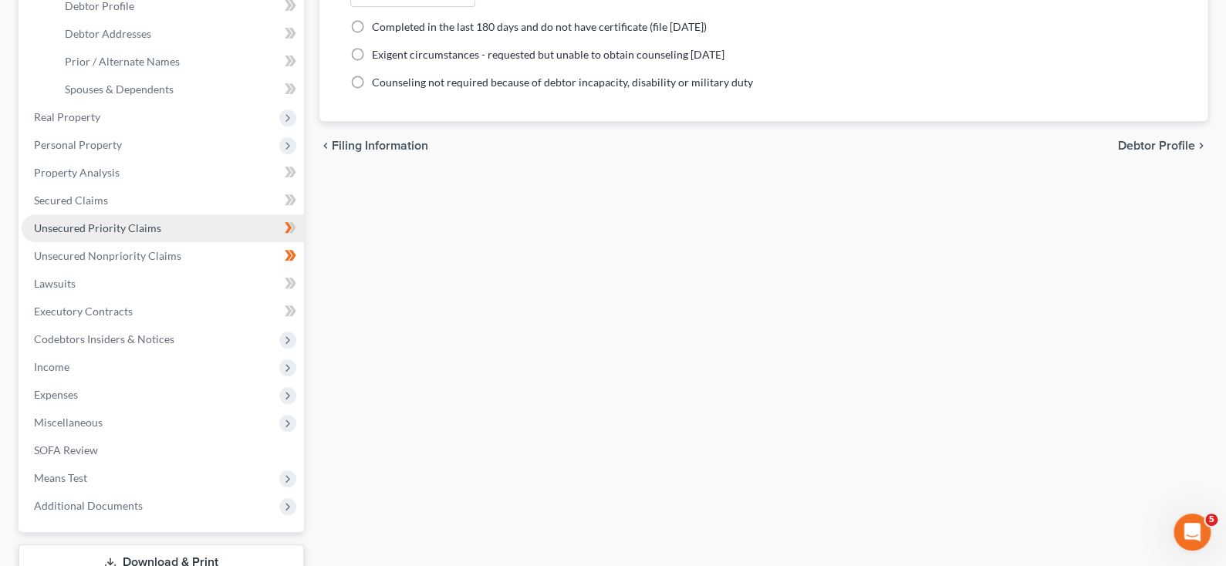
scroll to position [308, 0]
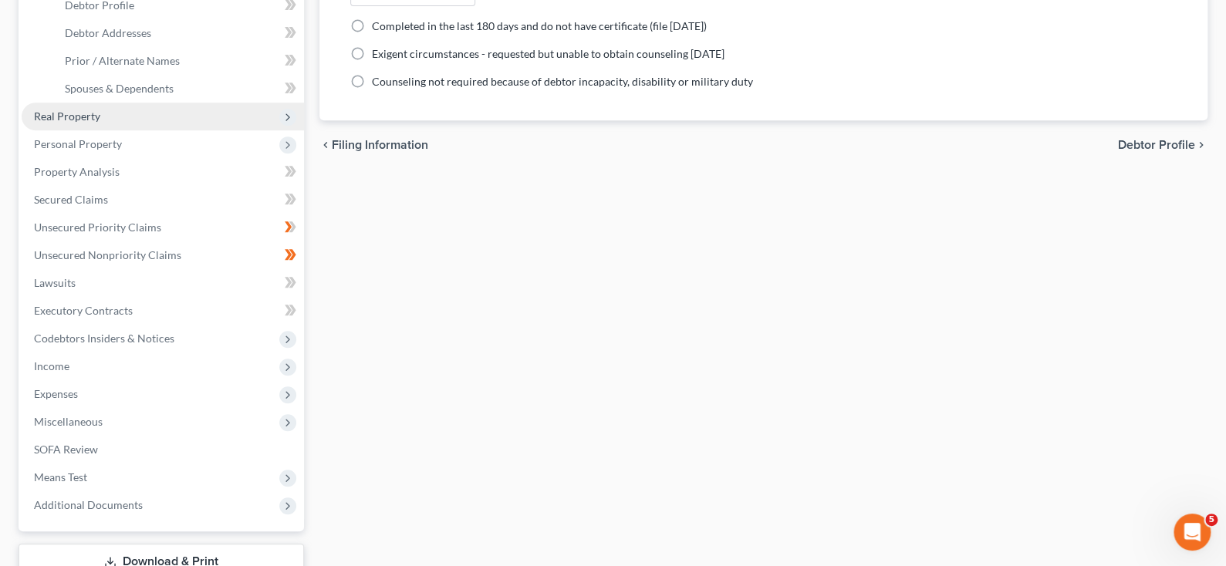
click at [136, 130] on span "Real Property" at bounding box center [163, 117] width 282 height 28
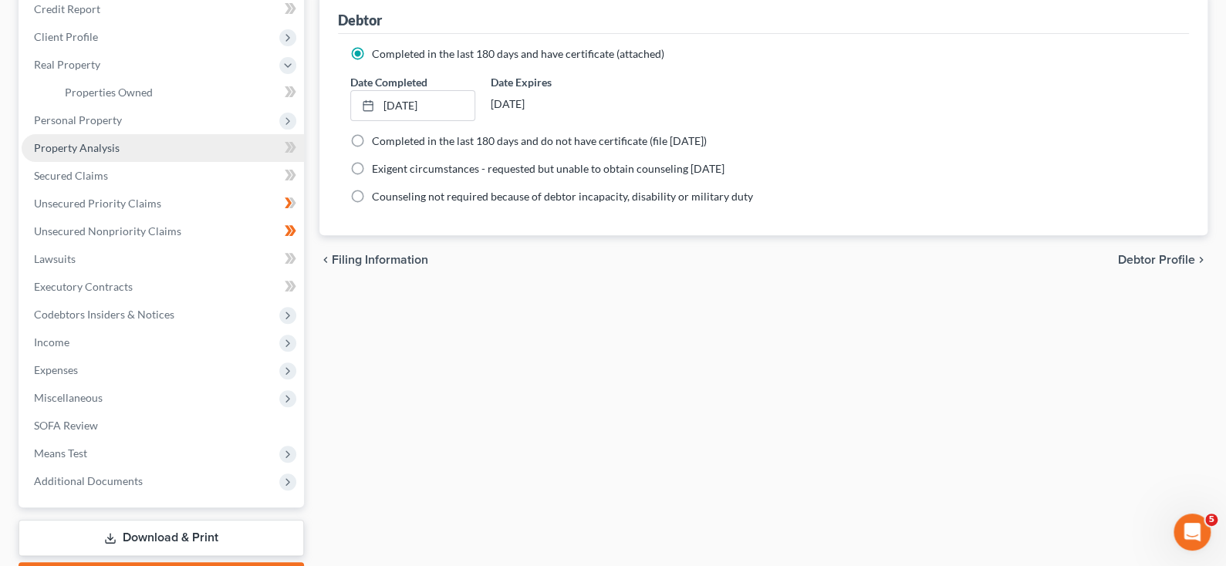
scroll to position [154, 0]
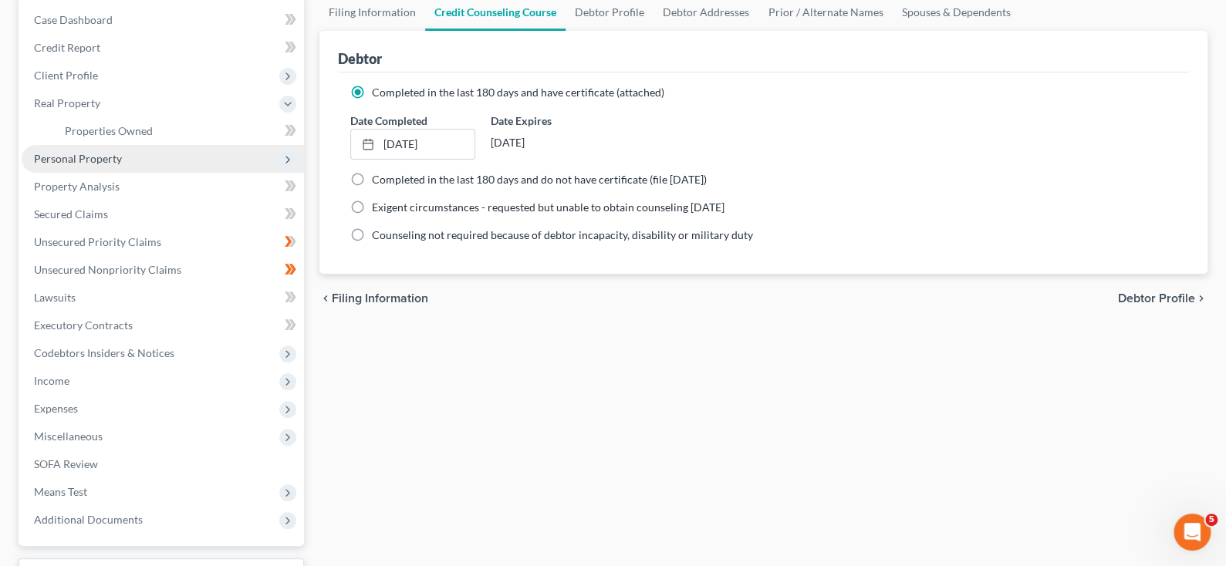
click at [98, 165] on span "Personal Property" at bounding box center [78, 158] width 88 height 13
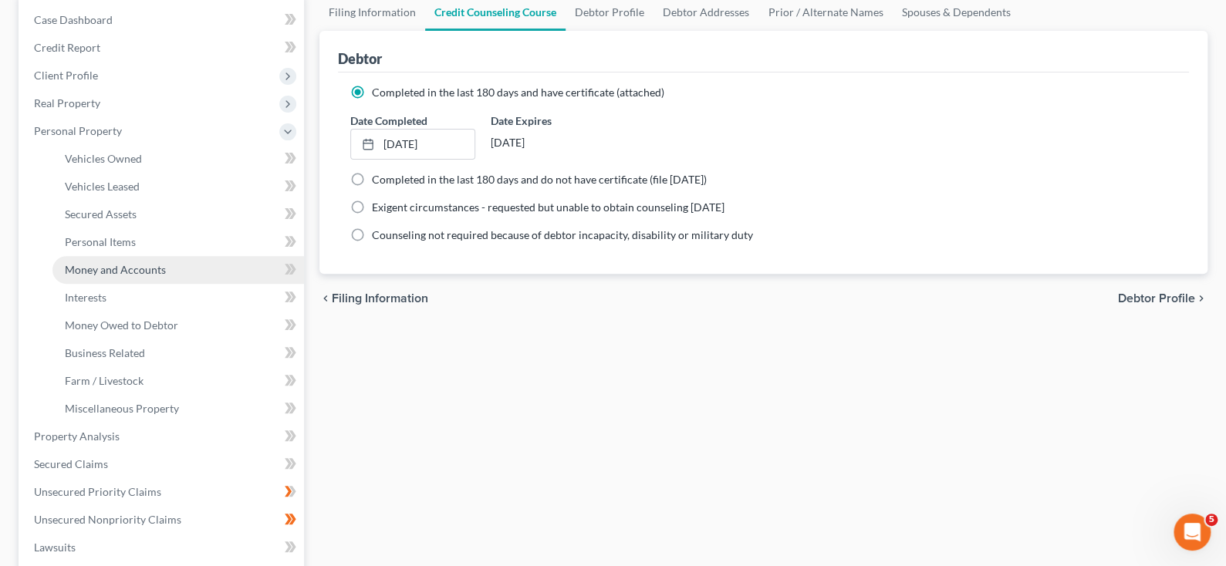
click at [166, 276] on span "Money and Accounts" at bounding box center [115, 269] width 101 height 13
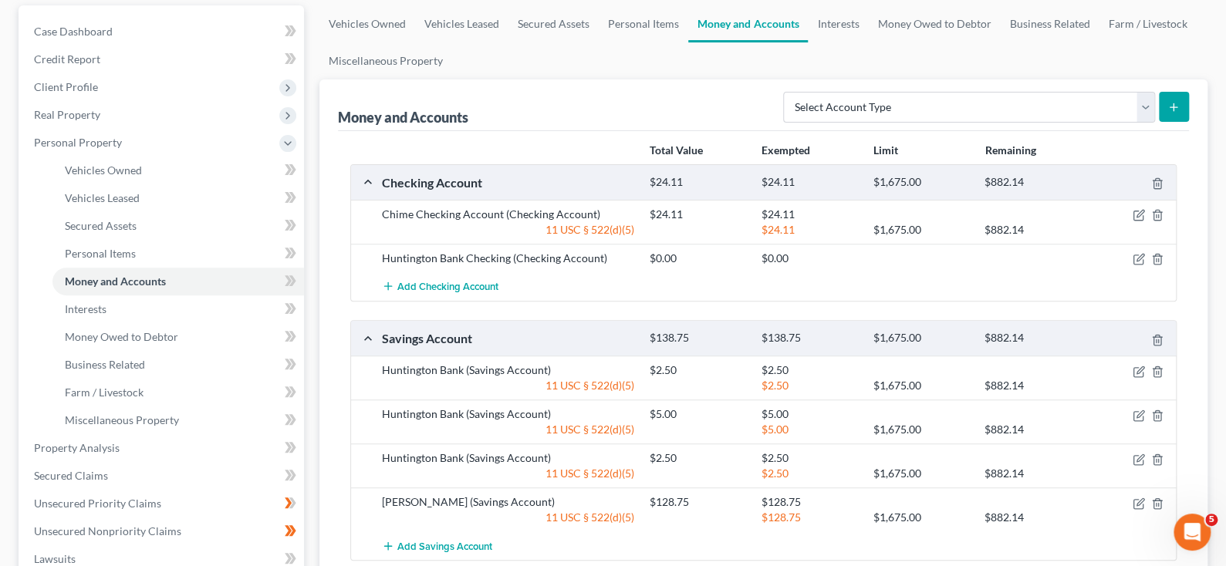
scroll to position [154, 0]
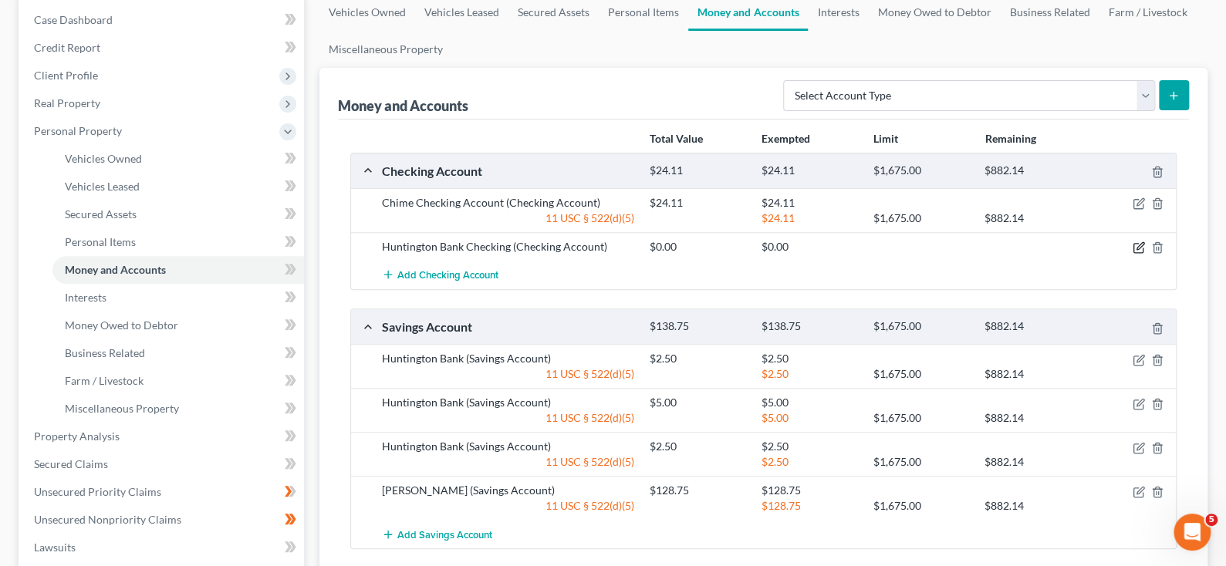
click at [1132, 254] on icon "button" at bounding box center [1138, 247] width 12 height 12
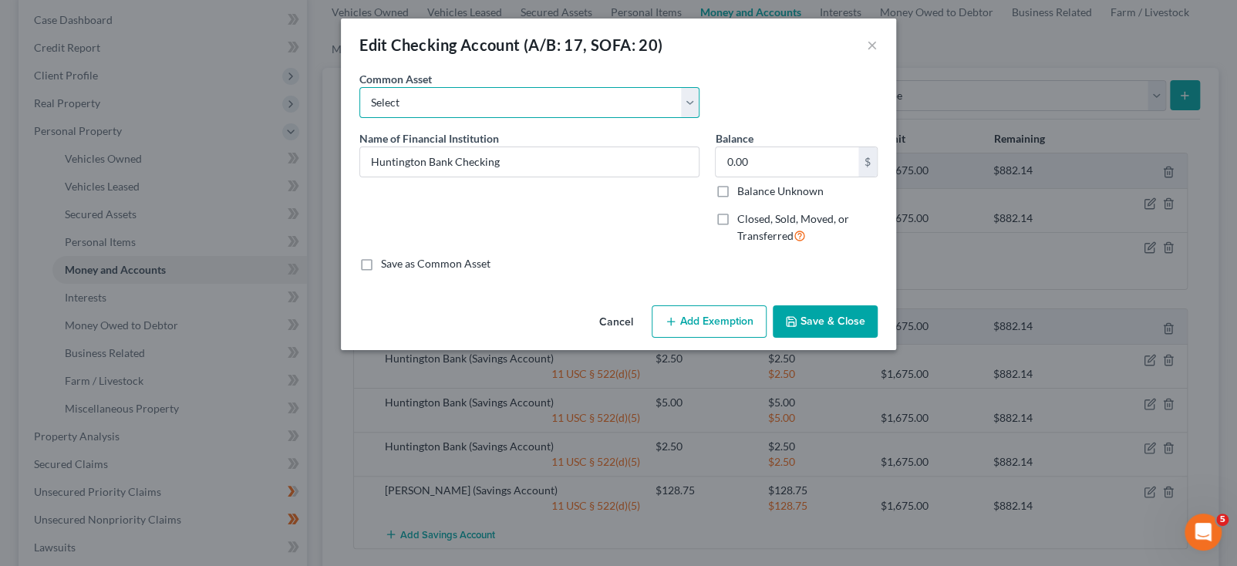
click at [700, 118] on select "Select NBKC Bank Acorn Checking NBKC Bank Acorn Checking (Name of Bank) PNC Bank" at bounding box center [529, 102] width 340 height 31
click at [831, 177] on input "0.00" at bounding box center [787, 161] width 143 height 29
type input "6"
click at [821, 177] on input "text" at bounding box center [787, 161] width 143 height 29
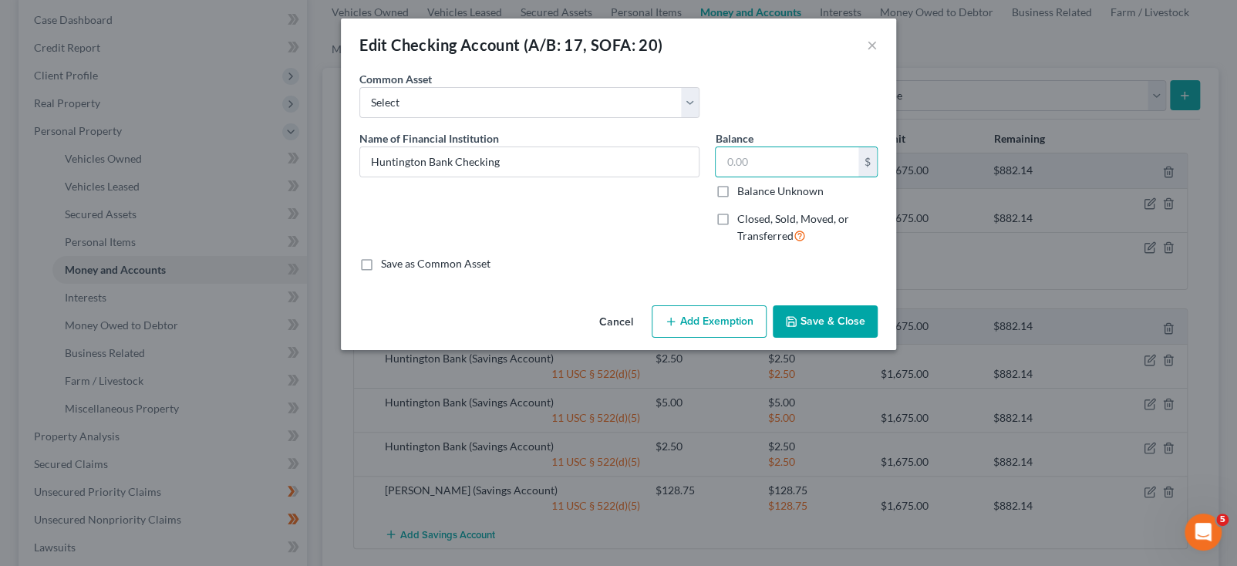
click at [828, 338] on button "Save & Close" at bounding box center [825, 321] width 105 height 32
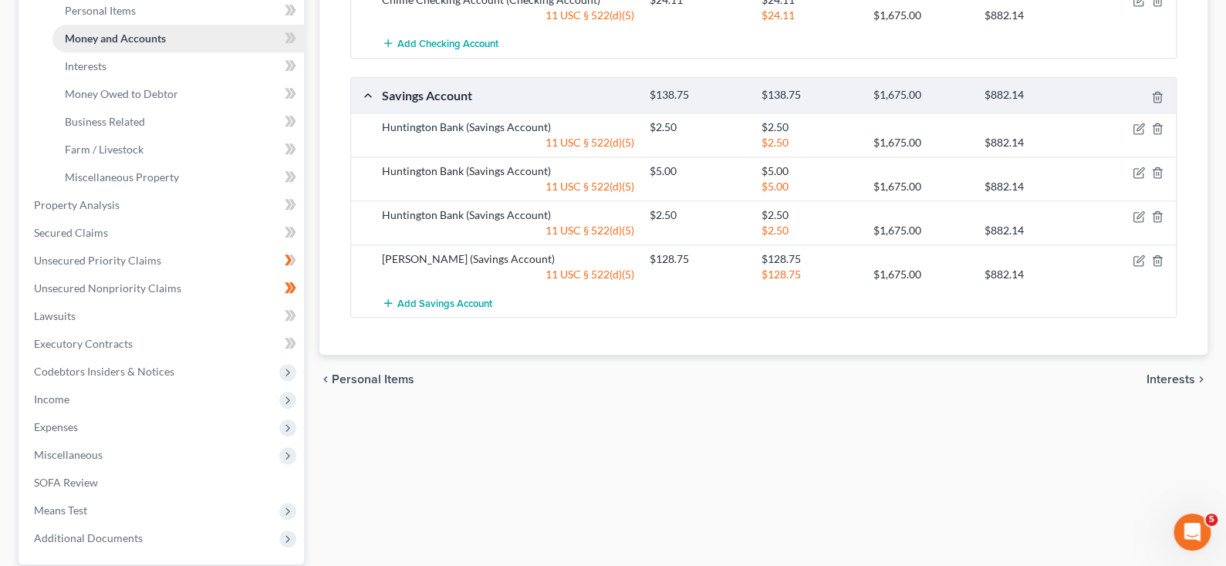
scroll to position [463, 0]
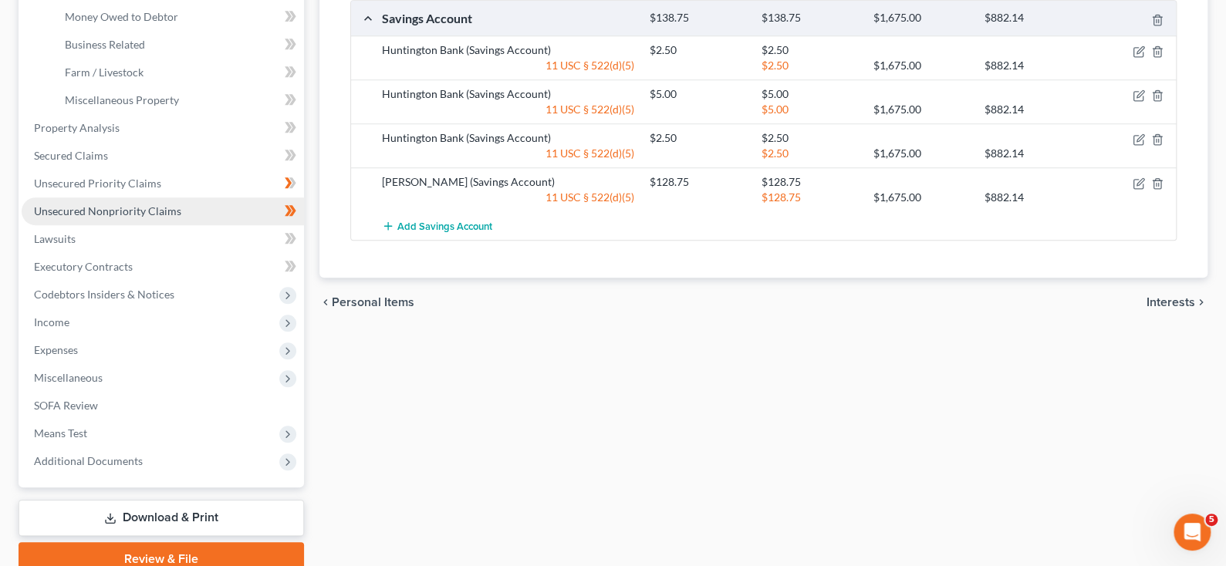
click at [103, 218] on span "Unsecured Nonpriority Claims" at bounding box center [107, 210] width 147 height 13
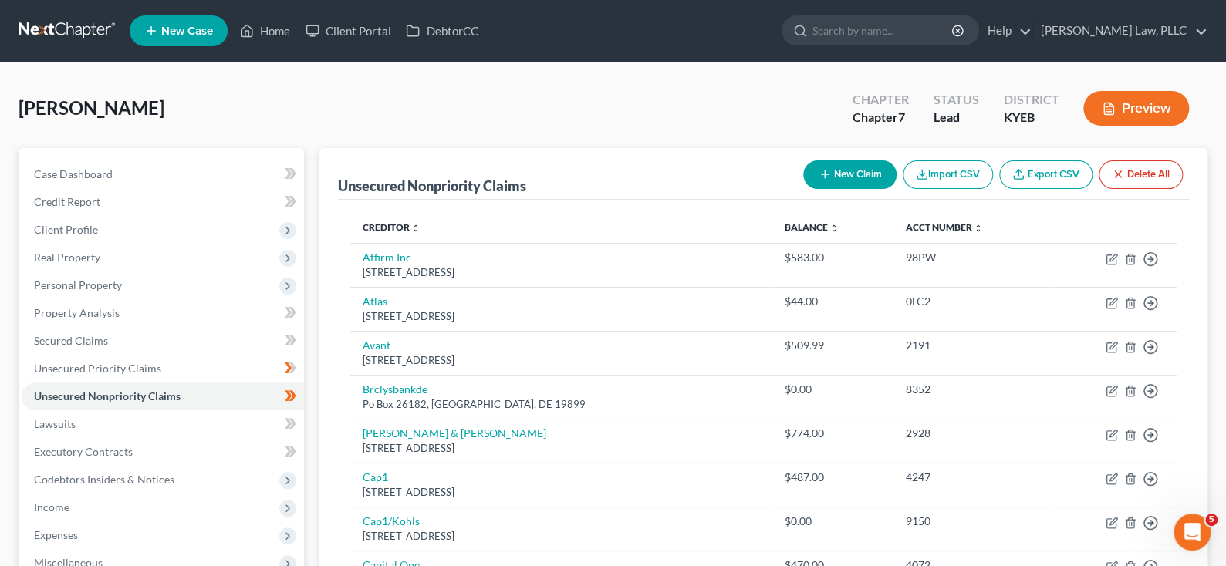
click at [803, 189] on button "New Claim" at bounding box center [849, 174] width 93 height 29
select select "0"
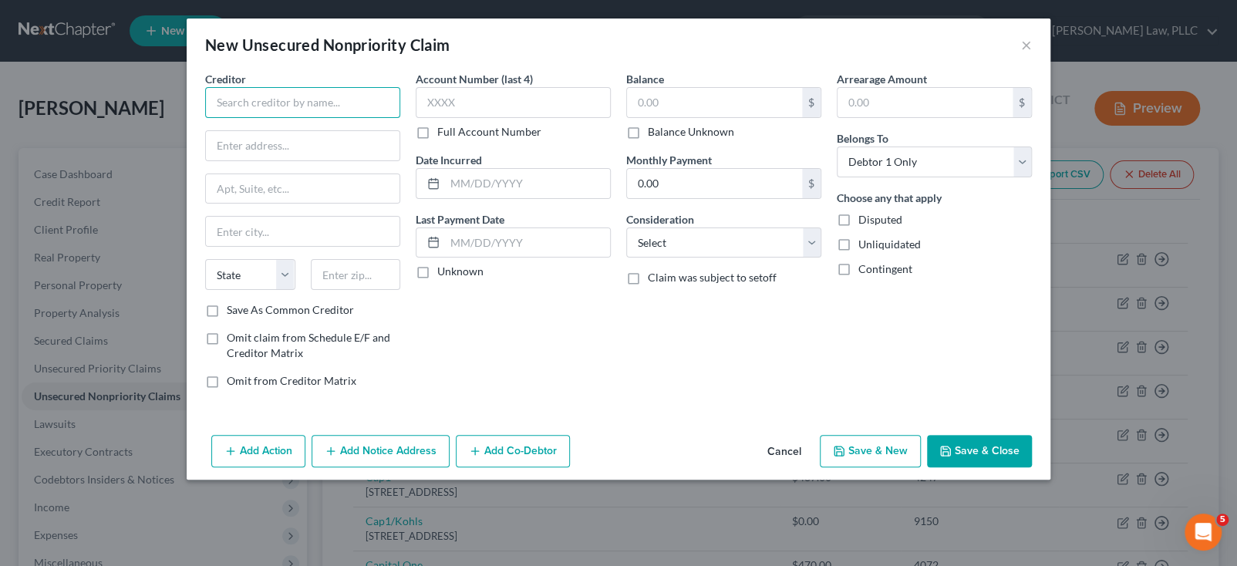
click at [248, 118] on input "text" at bounding box center [302, 102] width 195 height 31
type input "St [PERSON_NAME] Healthcare"
click at [232, 160] on input "text" at bounding box center [303, 145] width 194 height 29
type input "P.O. Box 1259"
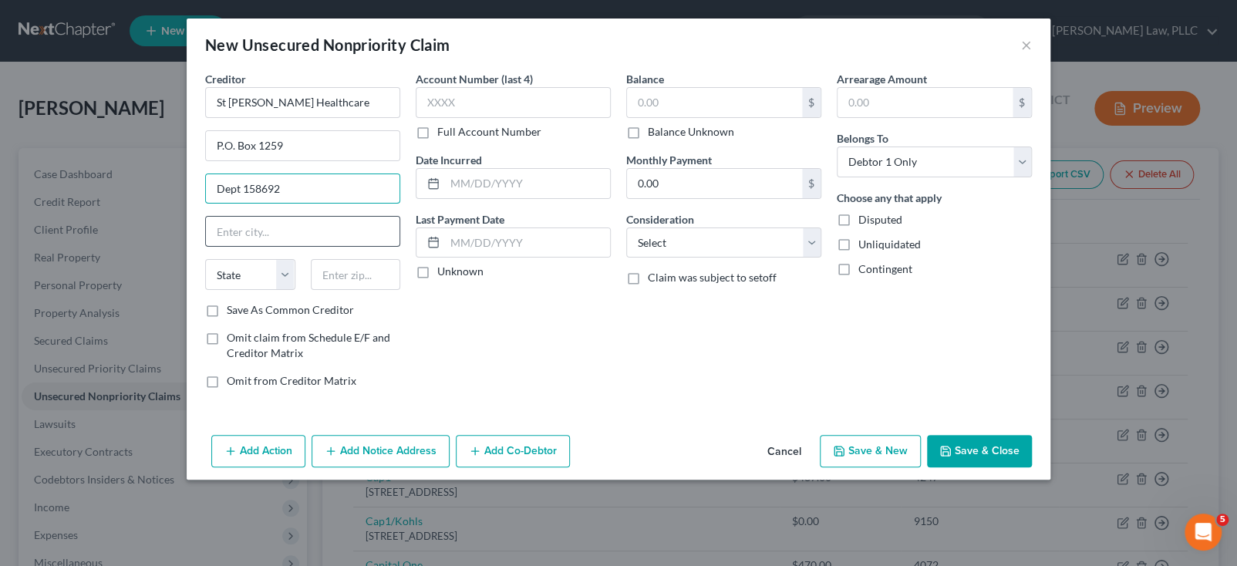
type input "Dept 158692"
click at [206, 246] on input "text" at bounding box center [303, 231] width 194 height 29
type input "Oaks"
select select "39"
type input "19456"
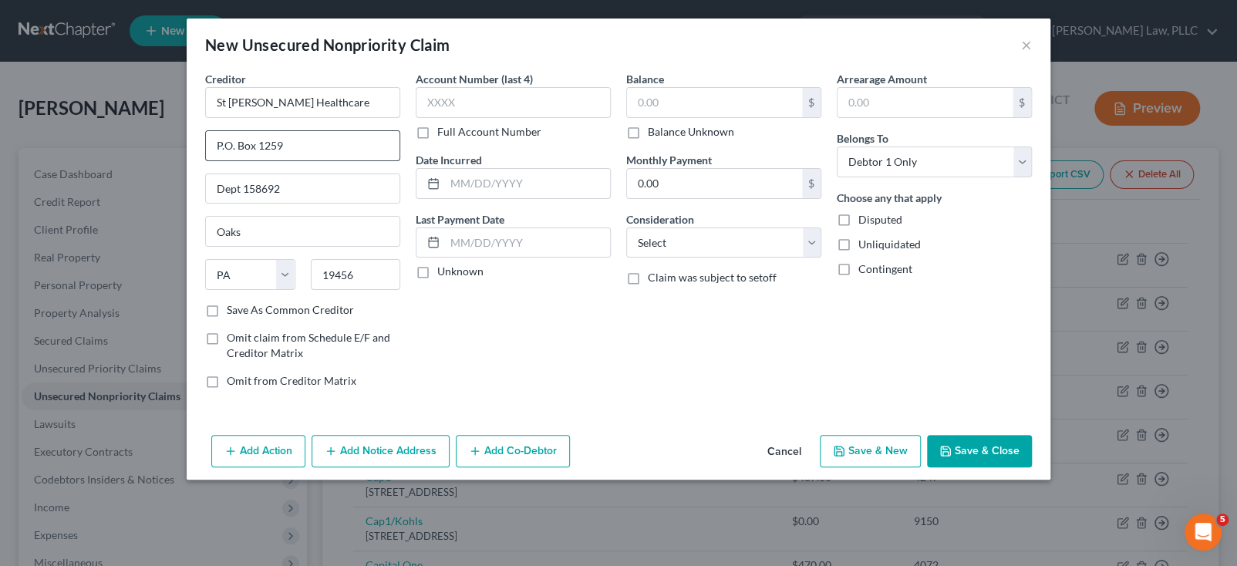
click at [206, 160] on input "P.O. Box 1259" at bounding box center [303, 145] width 194 height 29
type input "P.O. Box 630856"
type input "[GEOGRAPHIC_DATA]"
select select "36"
type input "45263-0856"
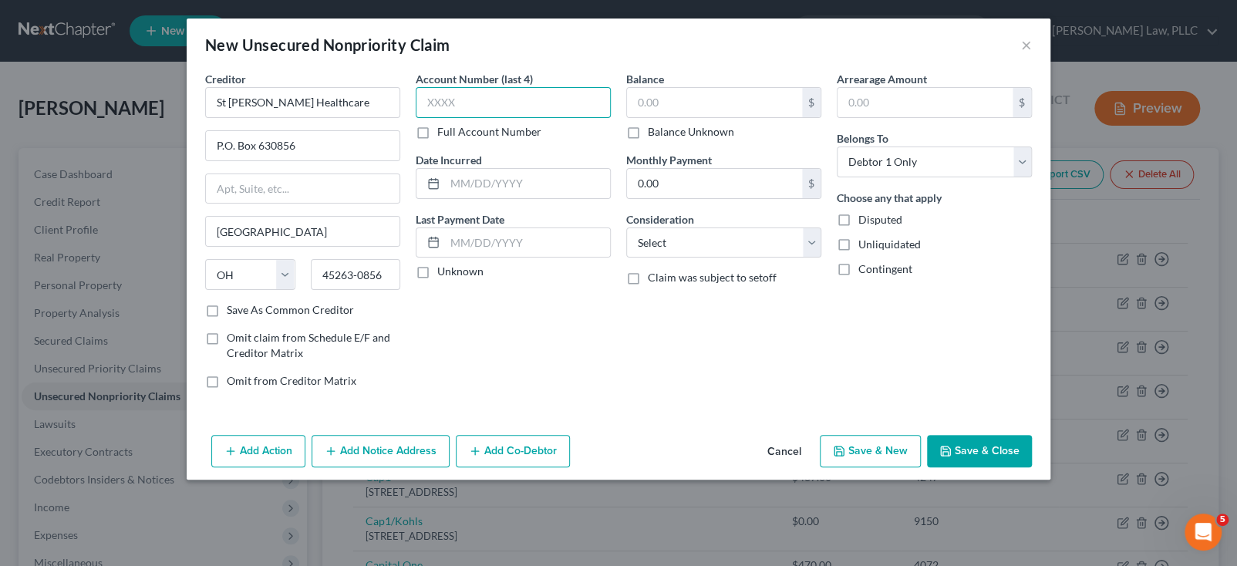
click at [416, 118] on input "text" at bounding box center [513, 102] width 195 height 31
click at [463, 87] on label "Account Number (last 4)" at bounding box center [474, 79] width 117 height 16
click at [416, 118] on input "text" at bounding box center [513, 102] width 195 height 31
type input "2200"
click at [437, 140] on label "Full Account Number" at bounding box center [489, 131] width 104 height 15
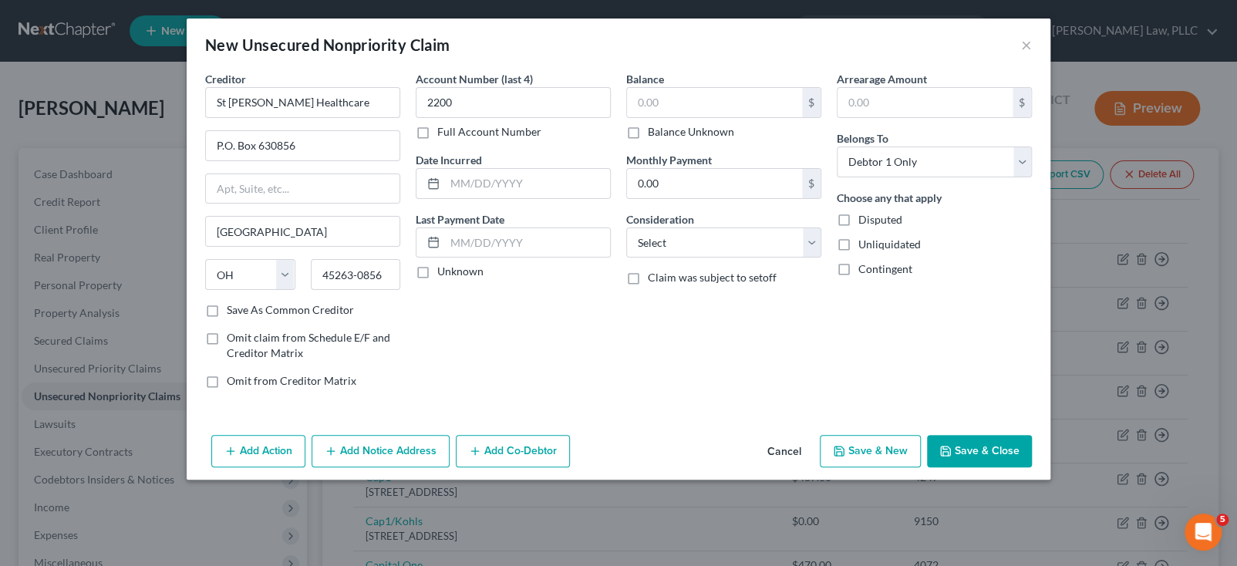
click at [444, 134] on input "Full Account Number" at bounding box center [449, 129] width 10 height 10
click at [416, 118] on input "2200" at bounding box center [513, 102] width 195 height 31
type input "2200036595 Grantor#"
click at [683, 117] on input "text" at bounding box center [714, 102] width 175 height 29
type input "10,426.47"
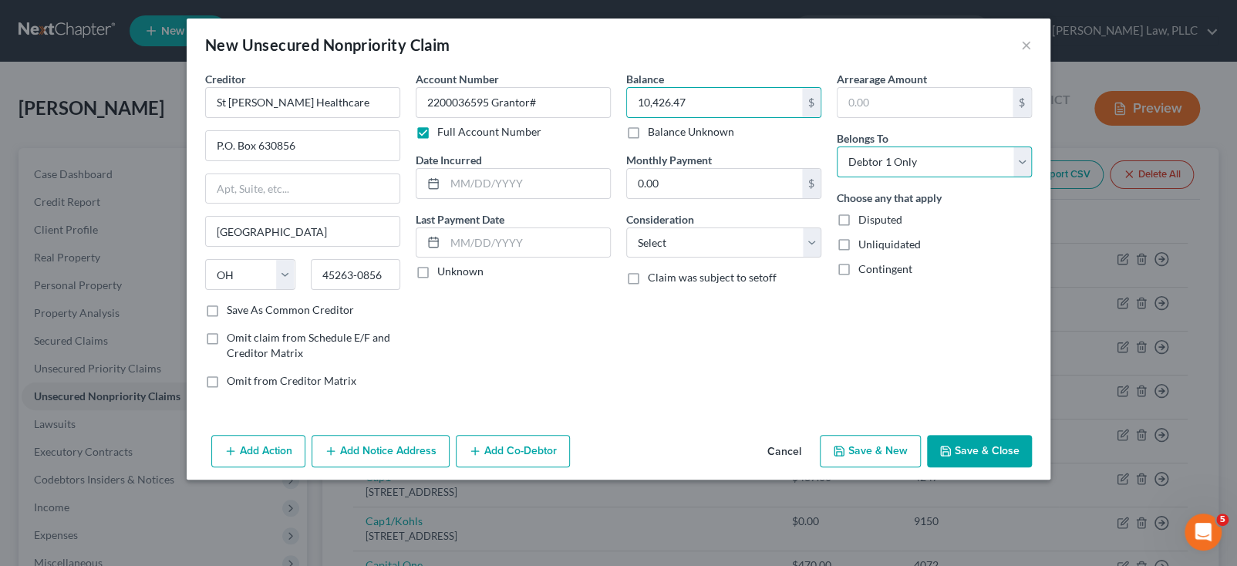
click at [1032, 177] on select "Select Debtor 1 Only Debtor 2 Only Debtor 1 And Debtor 2 Only At Least One Of T…" at bounding box center [934, 162] width 195 height 31
click at [882, 177] on select "Select Debtor 1 Only Debtor 2 Only Debtor 1 And Debtor 2 Only At Least One Of T…" at bounding box center [934, 162] width 195 height 31
click at [1032, 177] on select "Select Debtor 1 Only Debtor 2 Only Debtor 1 And Debtor 2 Only At Least One Of T…" at bounding box center [934, 162] width 195 height 31
click at [996, 401] on div "Arrearage Amount $ Belongs To * Select Debtor 1 Only Debtor 2 Only Debtor 1 And…" at bounding box center [934, 236] width 211 height 330
click at [1032, 177] on select "Select Debtor 1 Only Debtor 2 Only Debtor 1 And Debtor 2 Only At Least One Of T…" at bounding box center [934, 162] width 195 height 31
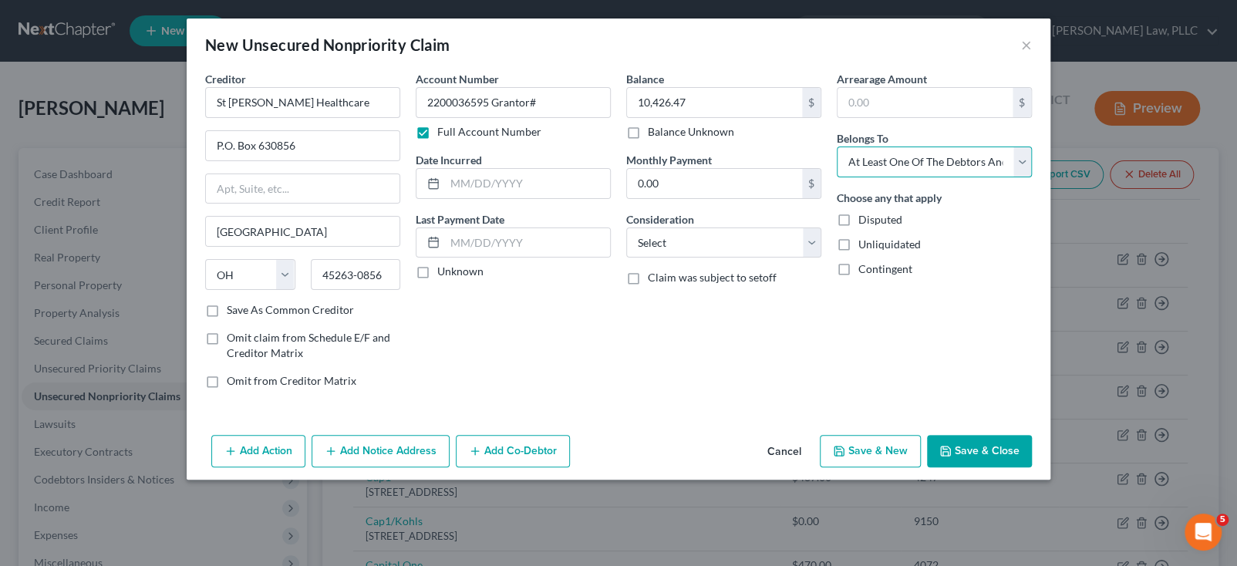
select select "0"
click at [882, 177] on select "Select Debtor 1 Only Debtor 2 Only Debtor 1 And Debtor 2 Only At Least One Of T…" at bounding box center [934, 162] width 195 height 31
click at [822, 258] on select "Select Cable / Satellite Services Collection Agency Credit Card Debt Debt Couns…" at bounding box center [723, 243] width 195 height 31
select select "9"
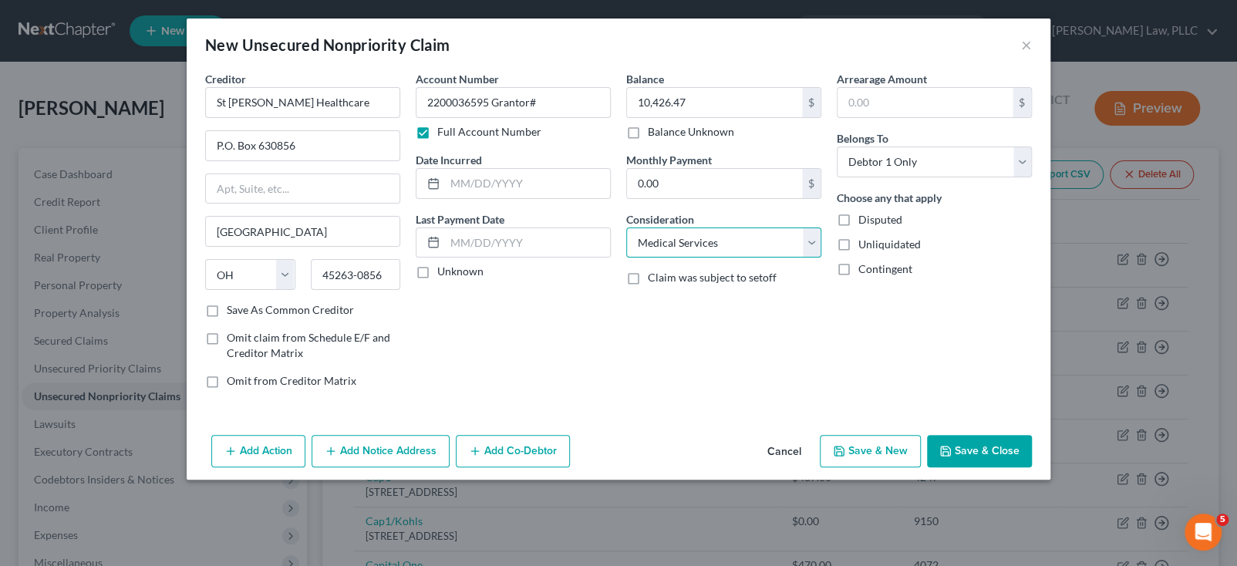
click at [626, 258] on select "Select Cable / Satellite Services Collection Agency Credit Card Debt Debt Couns…" at bounding box center [723, 243] width 195 height 31
click at [643, 401] on div "Balance 10,426.47 $ Balance Unknown Balance Undetermined 10,426.47 $ Balance Un…" at bounding box center [724, 236] width 211 height 330
click at [1032, 467] on button "Save & Close" at bounding box center [979, 451] width 105 height 32
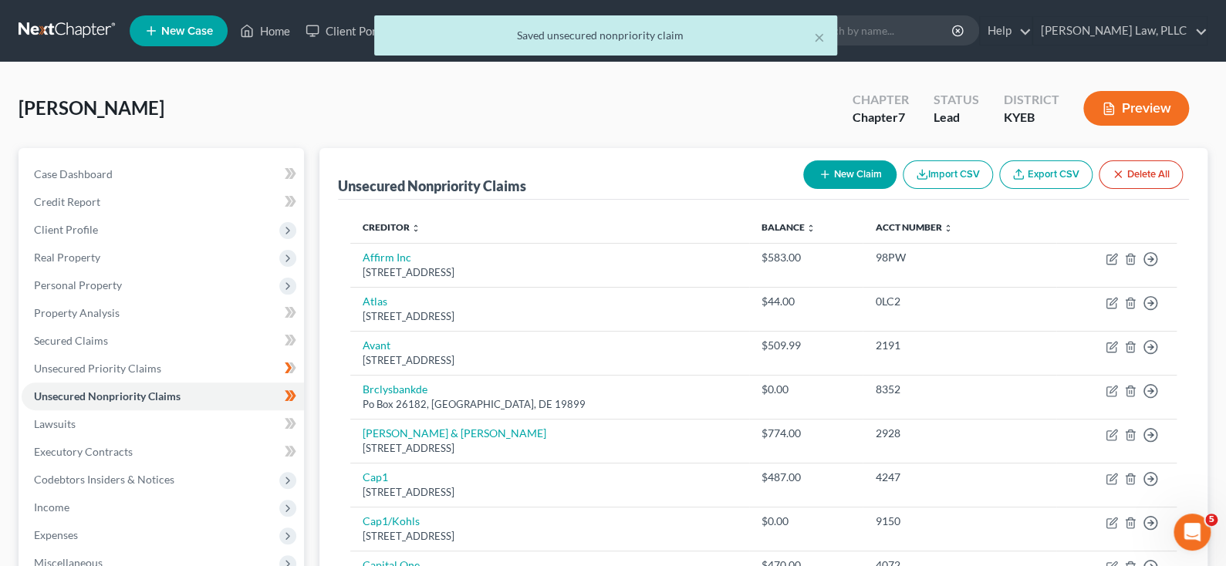
click at [803, 189] on button "New Claim" at bounding box center [849, 174] width 93 height 29
select select "0"
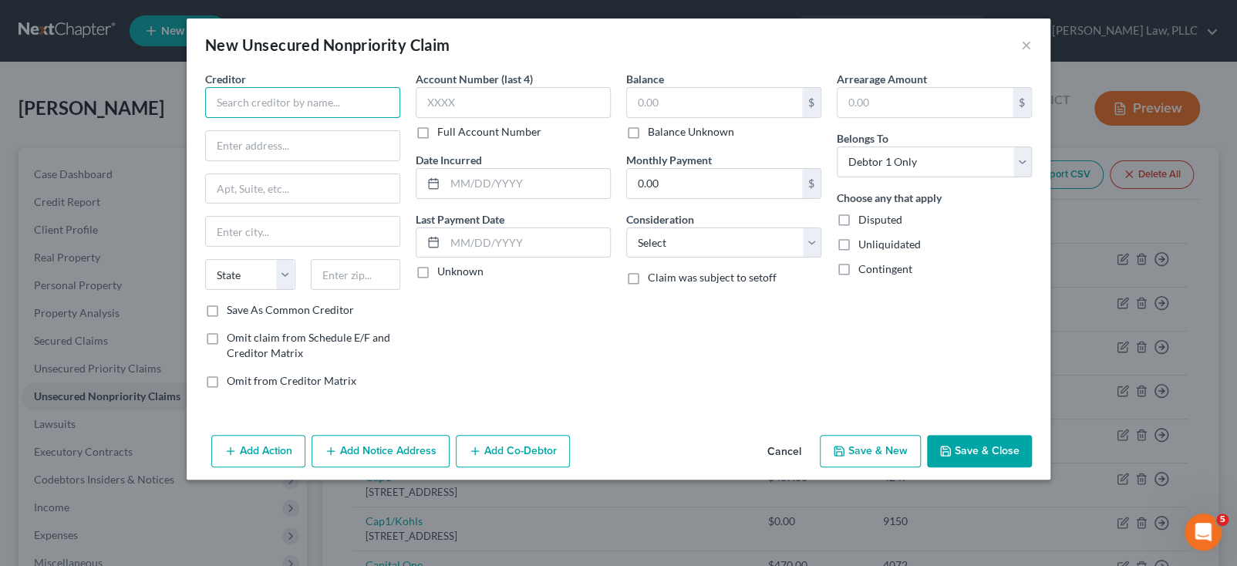
click at [279, 118] on input "text" at bounding box center [302, 102] width 195 height 31
type input "St. [PERSON_NAME] Physicians"
click at [431, 118] on input "text" at bounding box center [513, 102] width 195 height 31
click at [437, 140] on label "Full Account Number" at bounding box center [489, 131] width 104 height 15
click at [444, 134] on input "Full Account Number" at bounding box center [449, 129] width 10 height 10
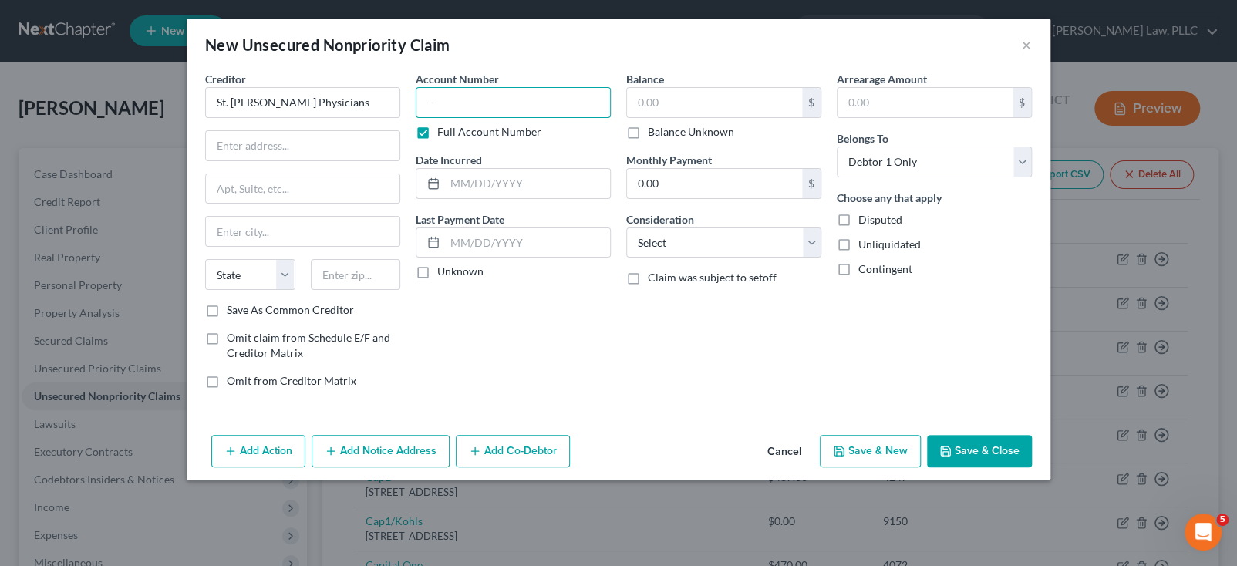
click at [428, 118] on input "text" at bounding box center [513, 102] width 195 height 31
type input "800138719"
click at [724, 117] on input "text" at bounding box center [714, 102] width 175 height 29
type input "91.81"
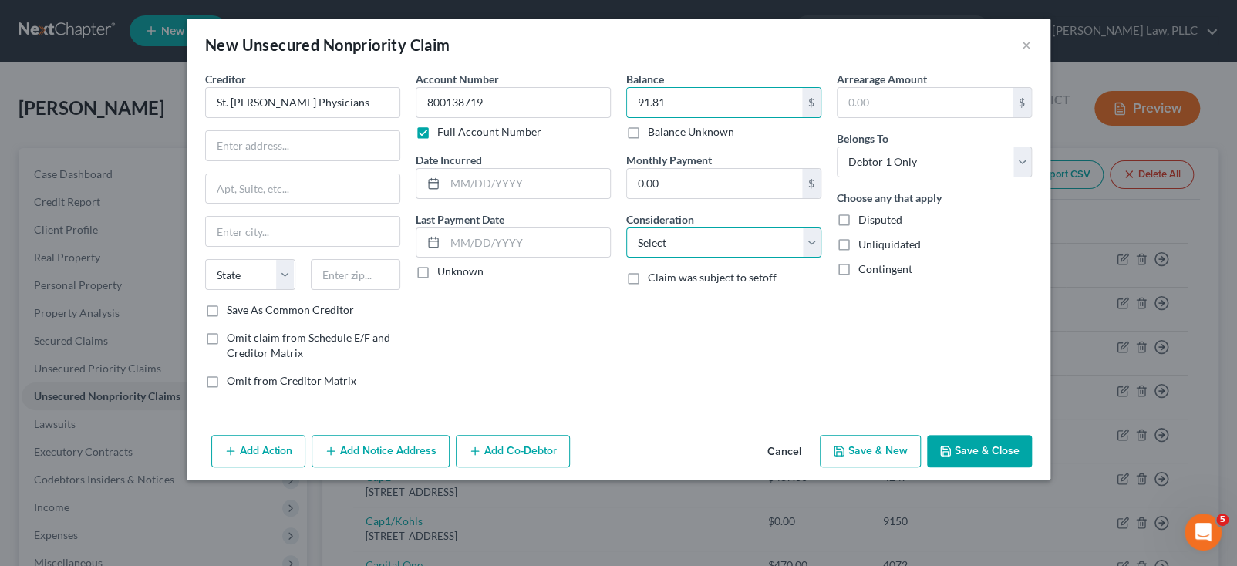
click at [822, 258] on select "Select Cable / Satellite Services Collection Agency Credit Card Debt Debt Couns…" at bounding box center [723, 243] width 195 height 31
select select "9"
click at [626, 258] on select "Select Cable / Satellite Services Collection Agency Credit Card Debt Debt Couns…" at bounding box center [723, 243] width 195 height 31
click at [536, 401] on div "Account Number 800138719 Full Account Number Date Incurred Last Payment Date Un…" at bounding box center [513, 236] width 211 height 330
click at [206, 160] on input "text" at bounding box center [303, 145] width 194 height 29
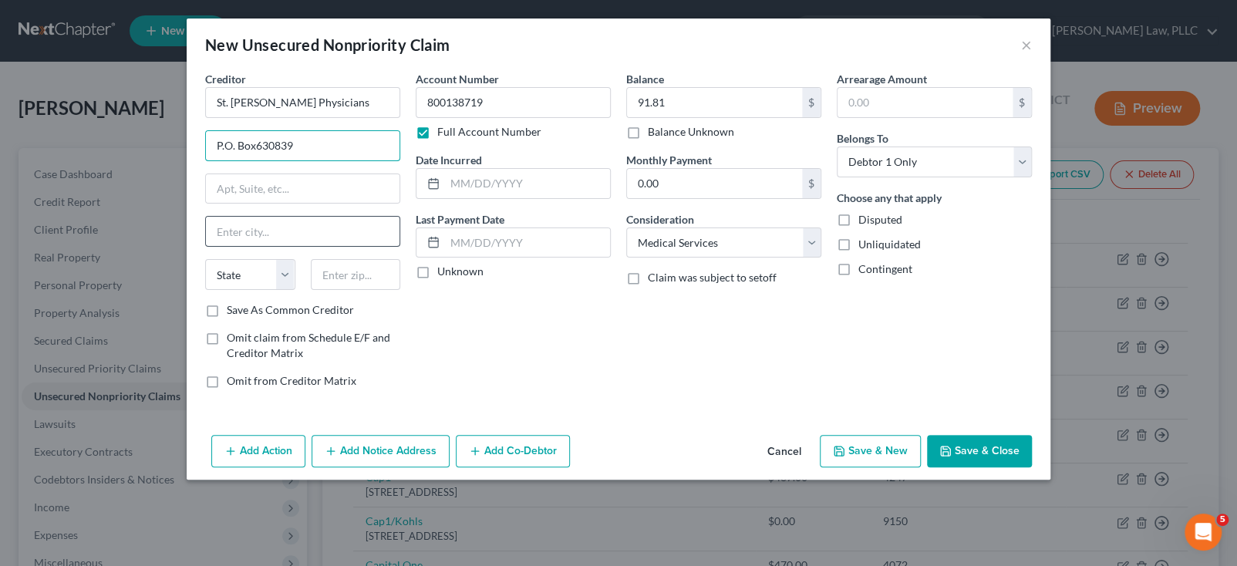
type input "P.O. Box630839"
drag, startPoint x: 181, startPoint y: 292, endPoint x: 181, endPoint y: 282, distance: 10.0
click at [206, 246] on input "text" at bounding box center [303, 231] width 194 height 29
type input "[GEOGRAPHIC_DATA]"
select select "36"
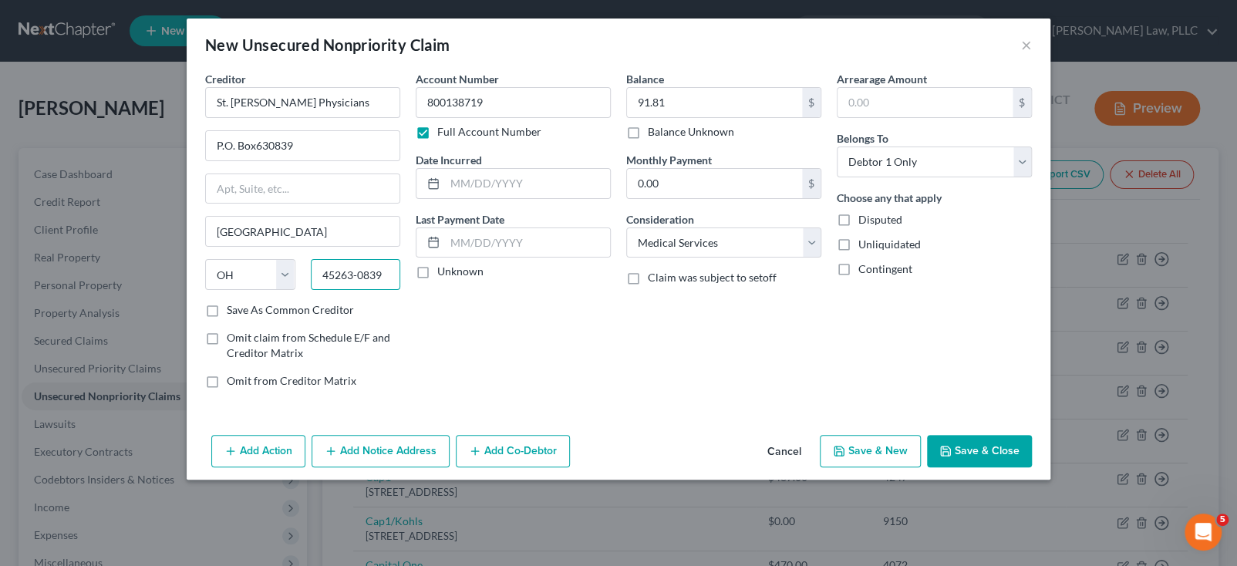
type input "45263-0839"
click at [408, 401] on div "Account Number 800138719 Full Account Number Date Incurred Last Payment Date Un…" at bounding box center [513, 236] width 211 height 330
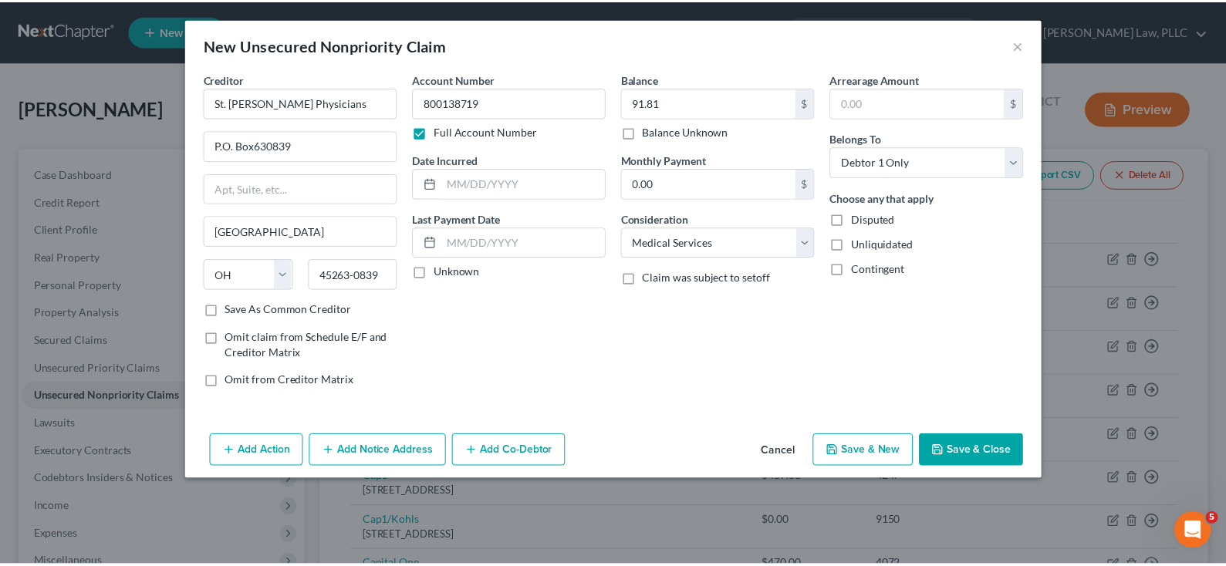
scroll to position [51, 0]
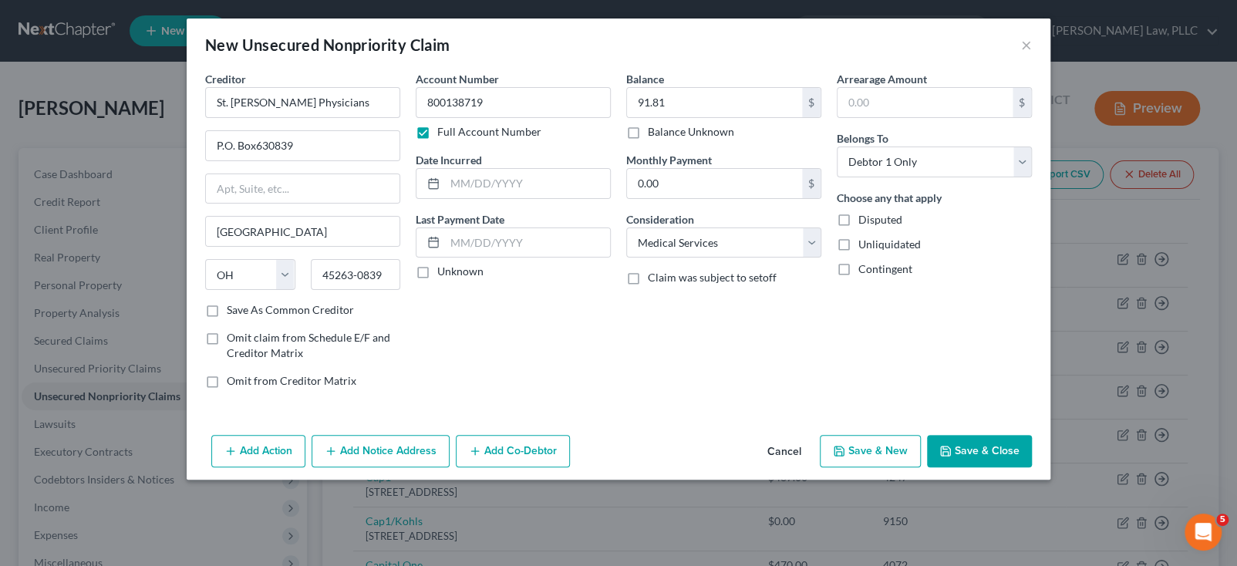
click at [1032, 467] on button "Save & Close" at bounding box center [979, 451] width 105 height 32
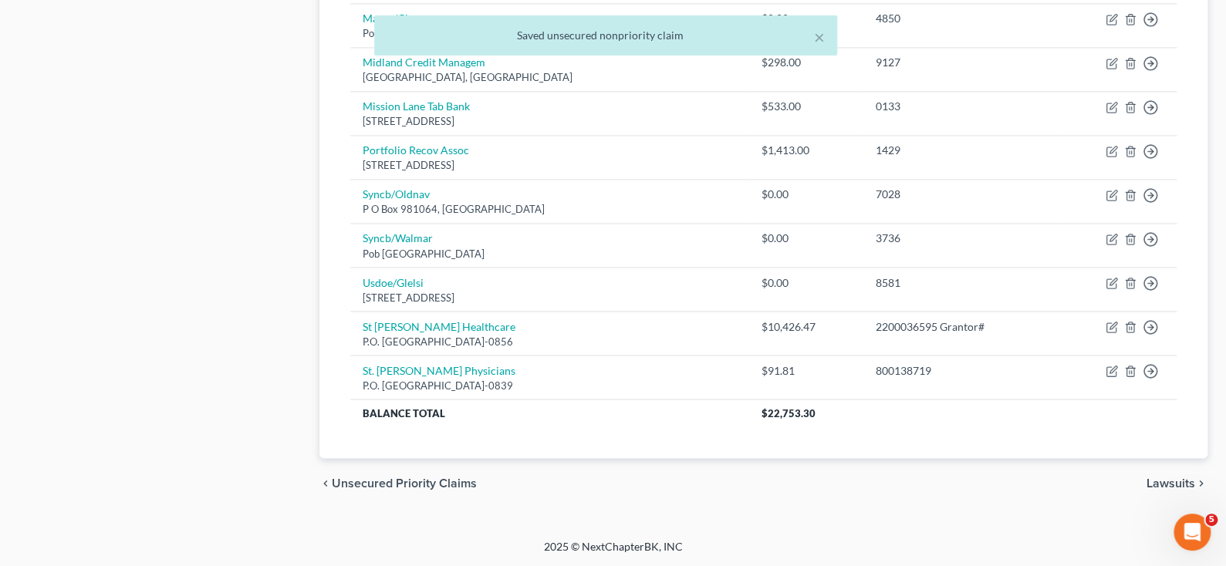
scroll to position [1687, 0]
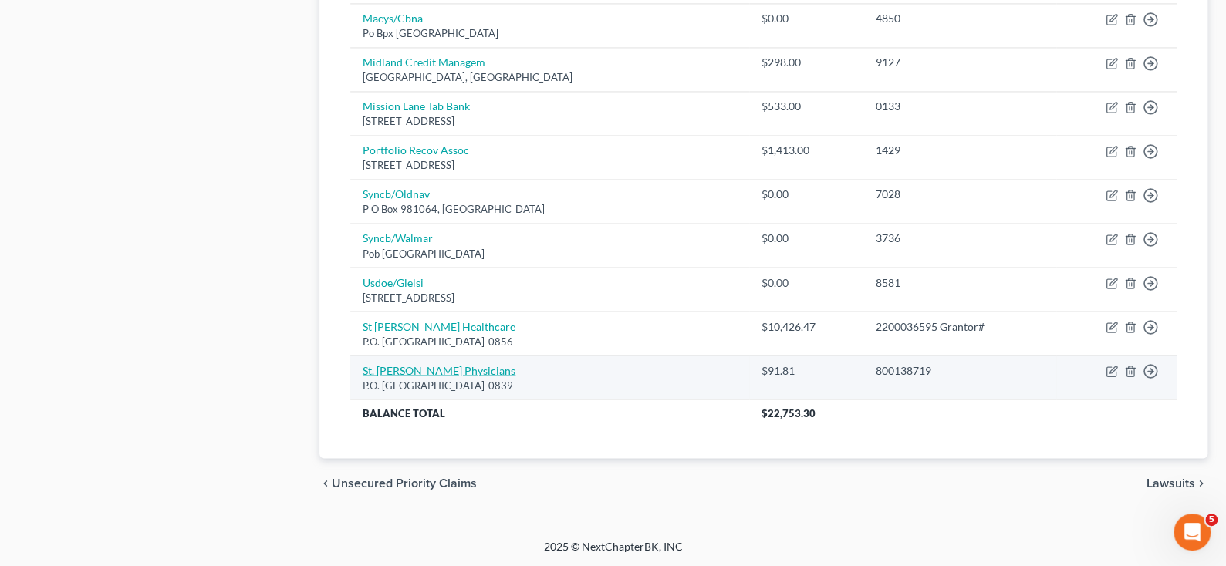
click at [492, 363] on link "St. [PERSON_NAME] Physicians" at bounding box center [439, 369] width 153 height 13
select select "36"
select select "9"
select select "0"
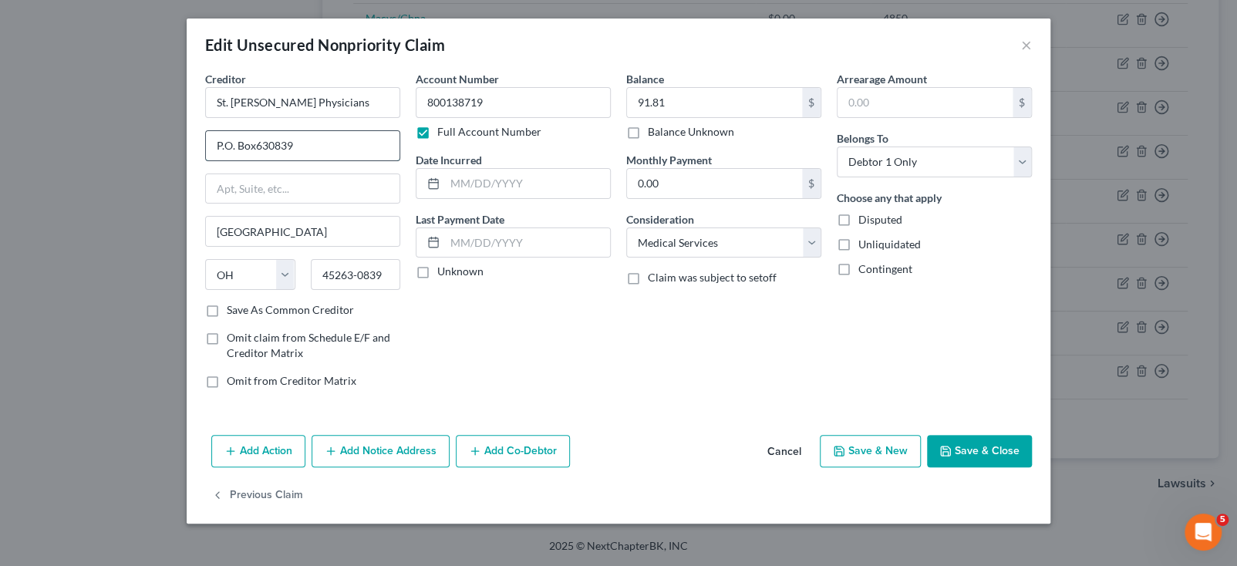
click at [206, 160] on input "P.O. Box630839" at bounding box center [303, 145] width 194 height 29
type input "P.O. Box 630839"
click at [1029, 467] on button "Save & Close" at bounding box center [979, 451] width 105 height 32
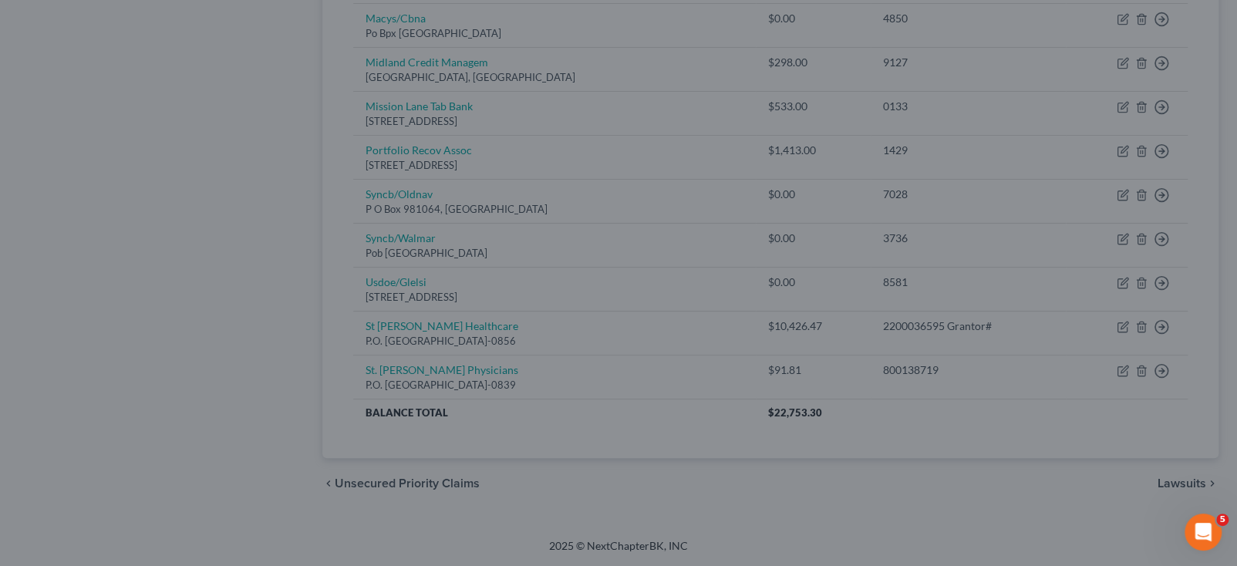
type input "0"
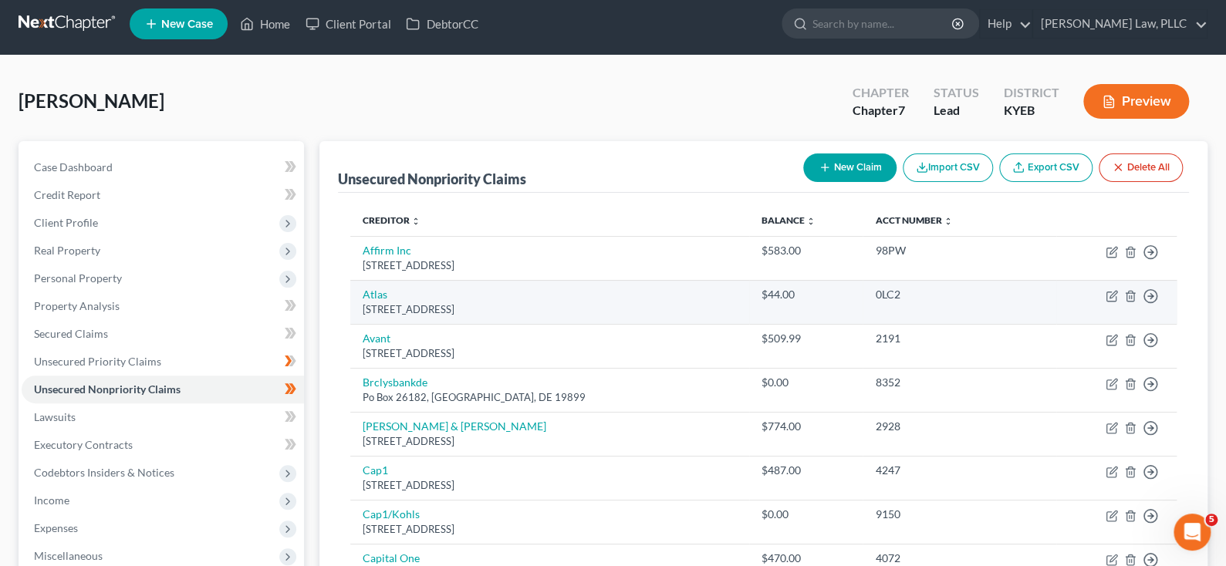
scroll to position [0, 0]
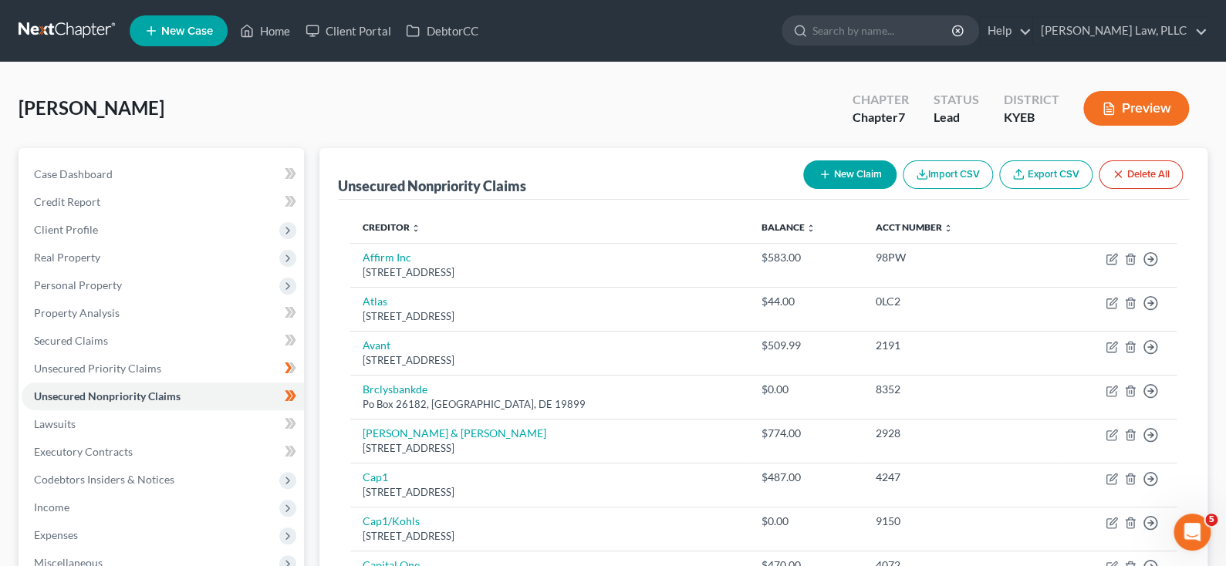
click at [803, 189] on button "New Claim" at bounding box center [849, 174] width 93 height 29
select select "0"
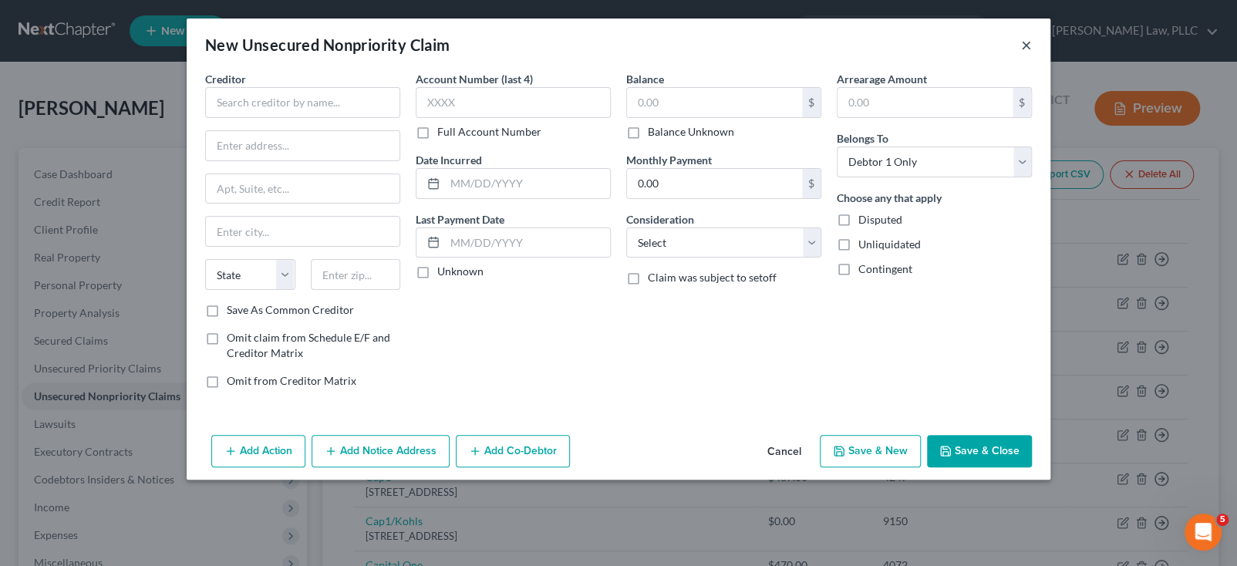
click at [1032, 54] on button "×" at bounding box center [1026, 44] width 11 height 19
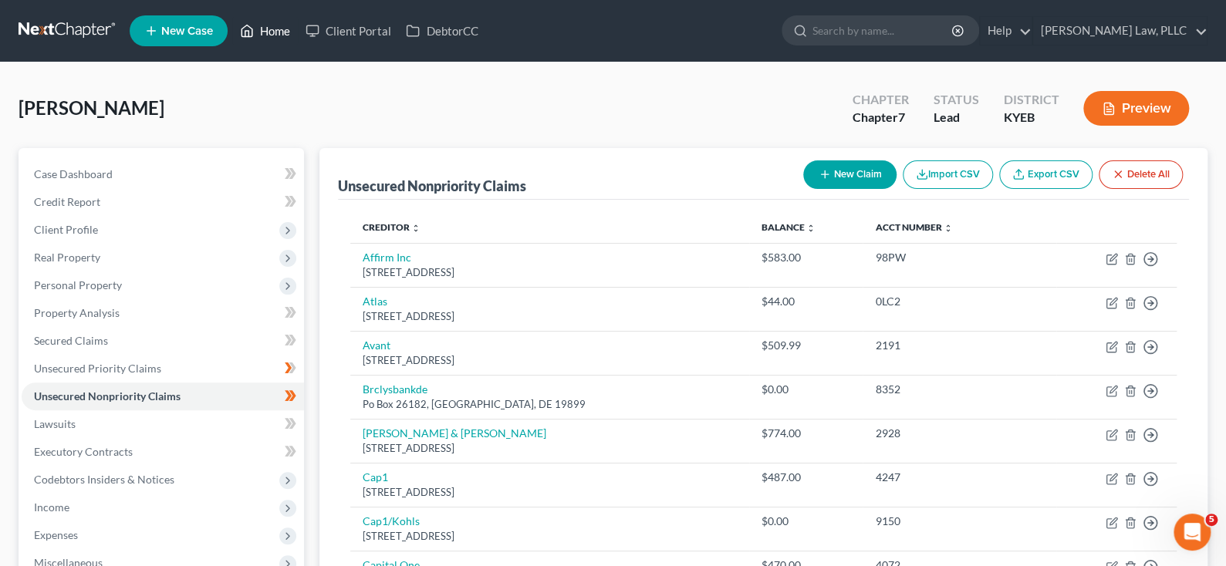
click at [298, 38] on link "Home" at bounding box center [265, 31] width 66 height 28
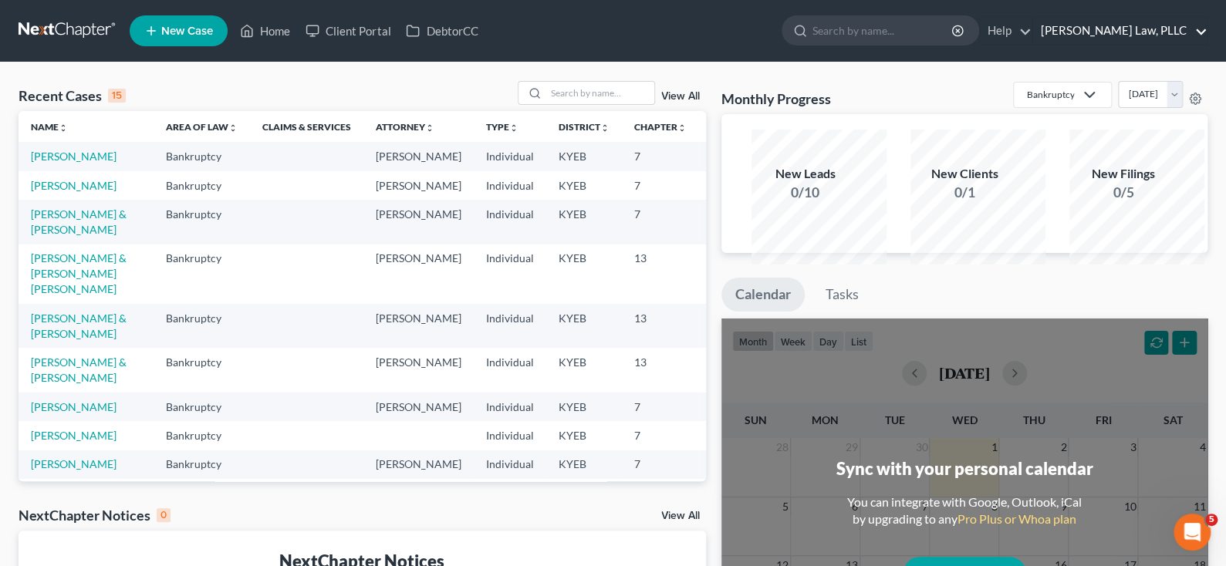
click at [1184, 37] on link "[PERSON_NAME] Law, PLLC" at bounding box center [1120, 31] width 174 height 28
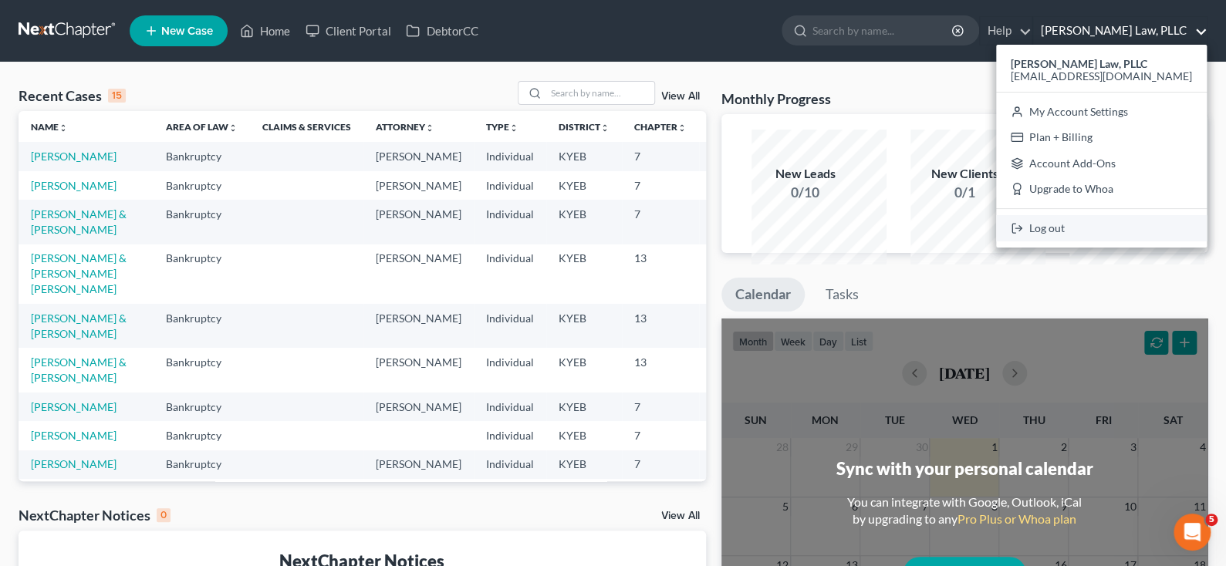
click at [1021, 241] on link "Log out" at bounding box center [1101, 228] width 211 height 26
